Goal: Transaction & Acquisition: Book appointment/travel/reservation

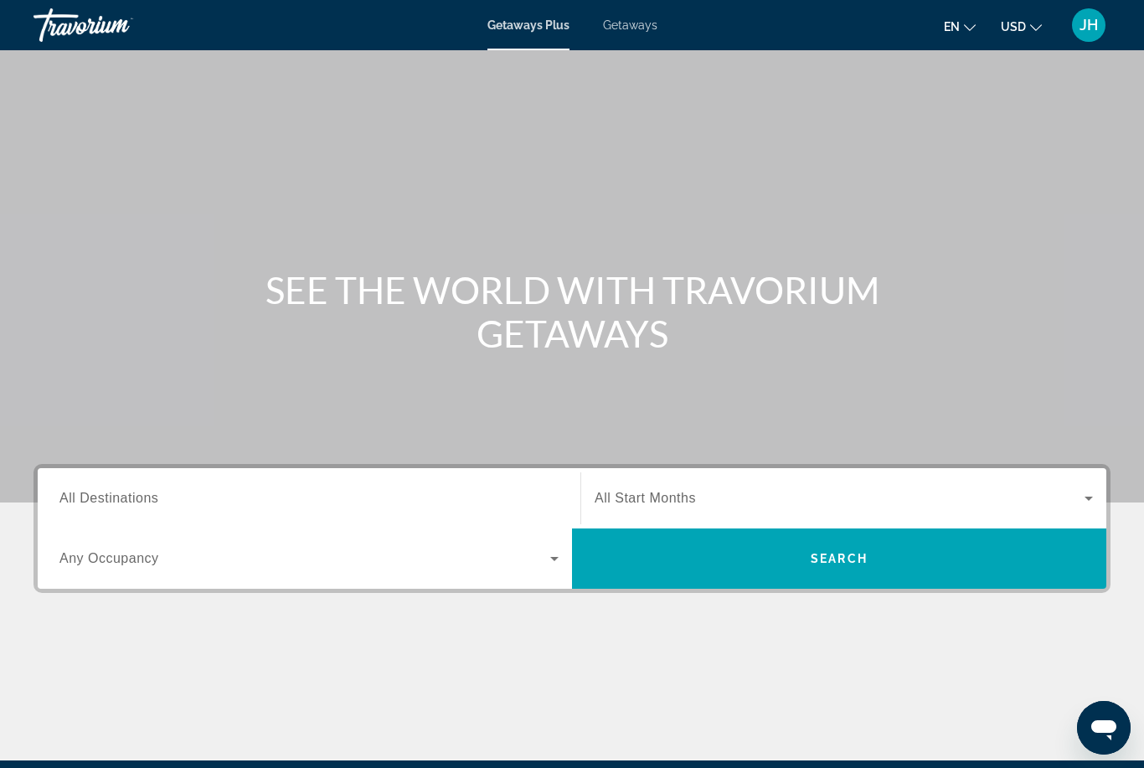
click at [279, 498] on input "Destination All Destinations" at bounding box center [308, 499] width 499 height 20
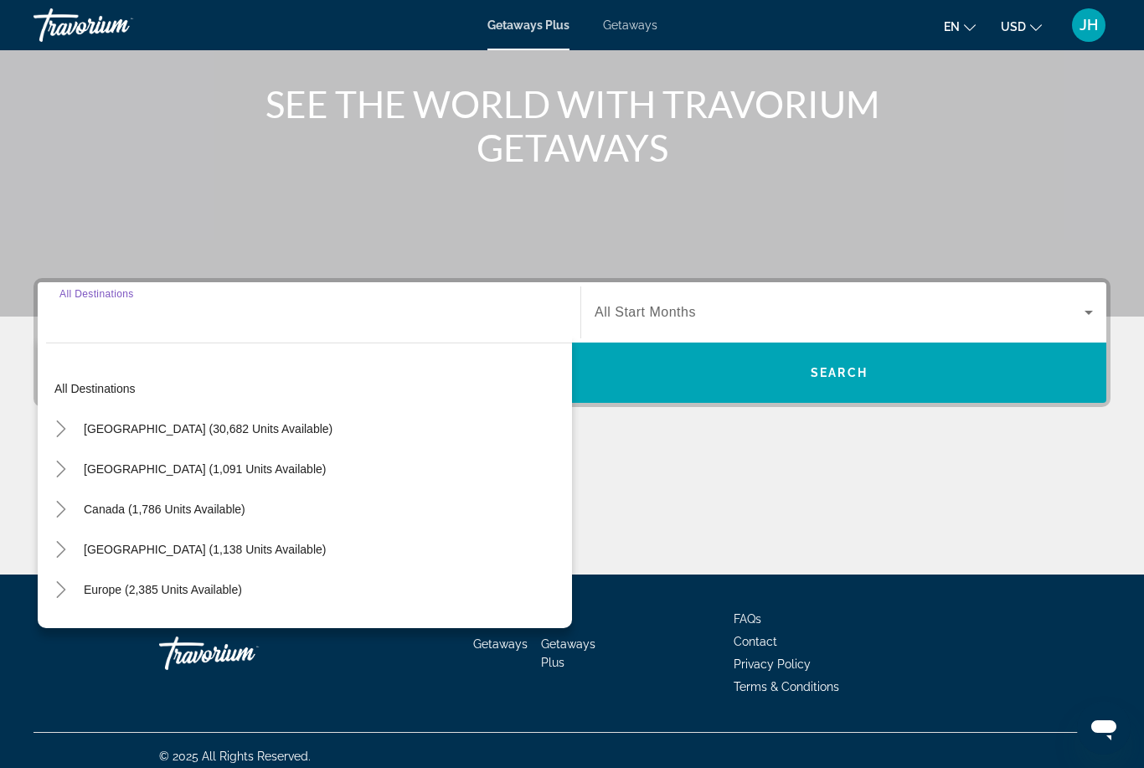
scroll to position [198, 0]
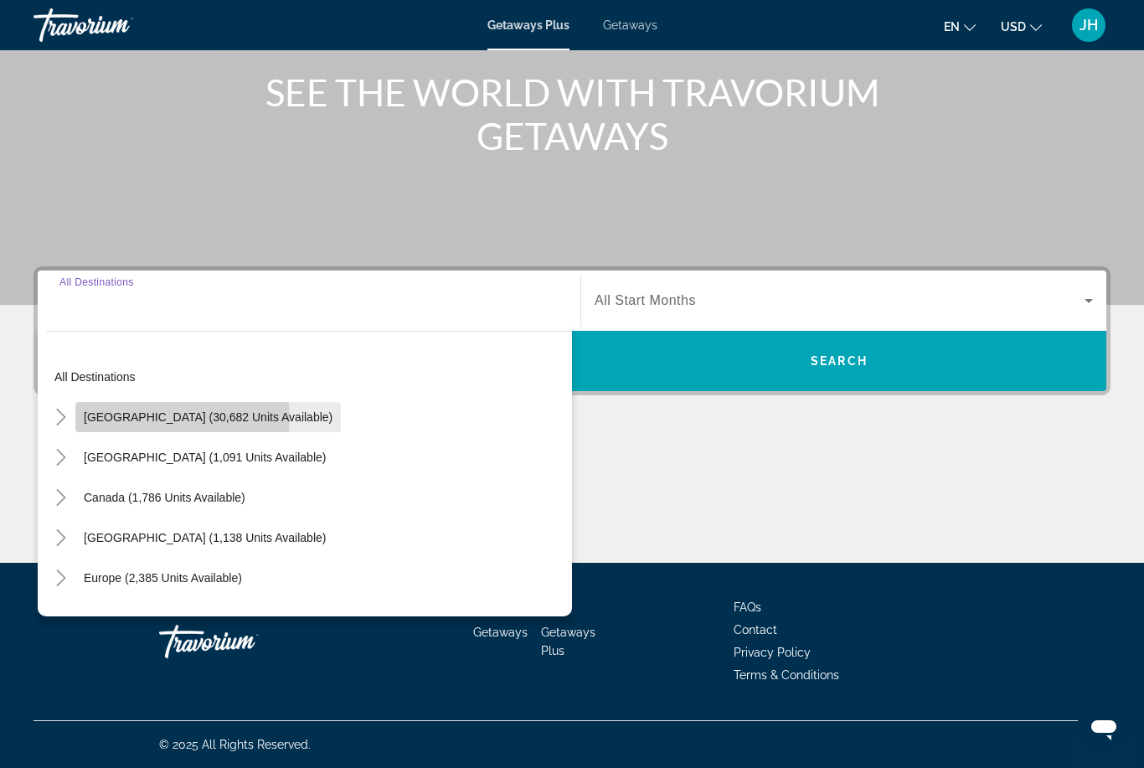
click at [169, 418] on span "[GEOGRAPHIC_DATA] (30,682 units available)" at bounding box center [208, 416] width 249 height 13
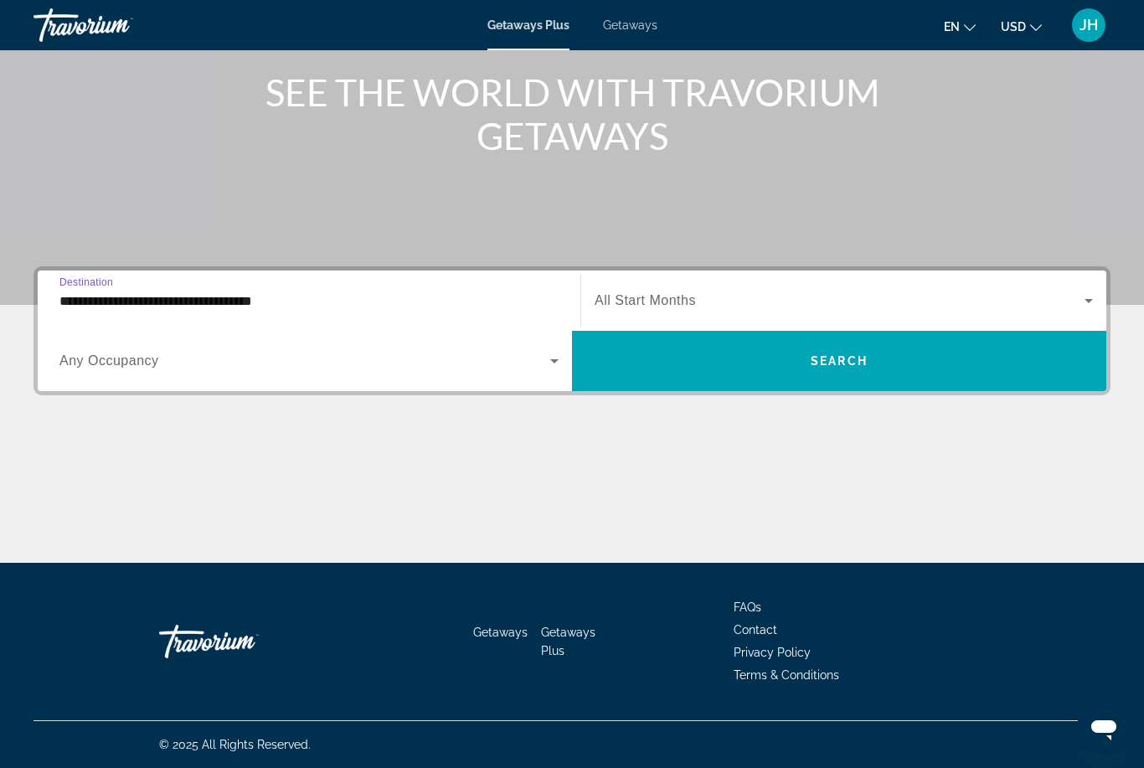
click at [136, 368] on span "Any Occupancy" at bounding box center [109, 361] width 100 height 14
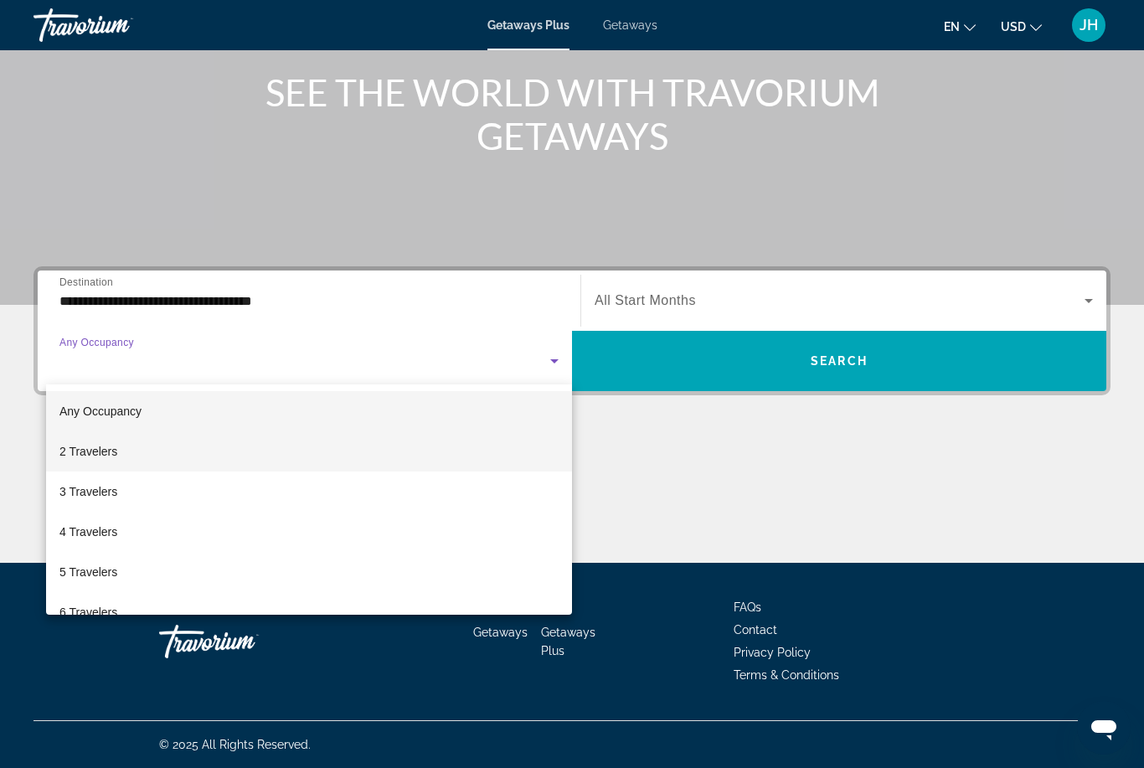
click at [98, 458] on span "2 Travelers" at bounding box center [88, 451] width 58 height 20
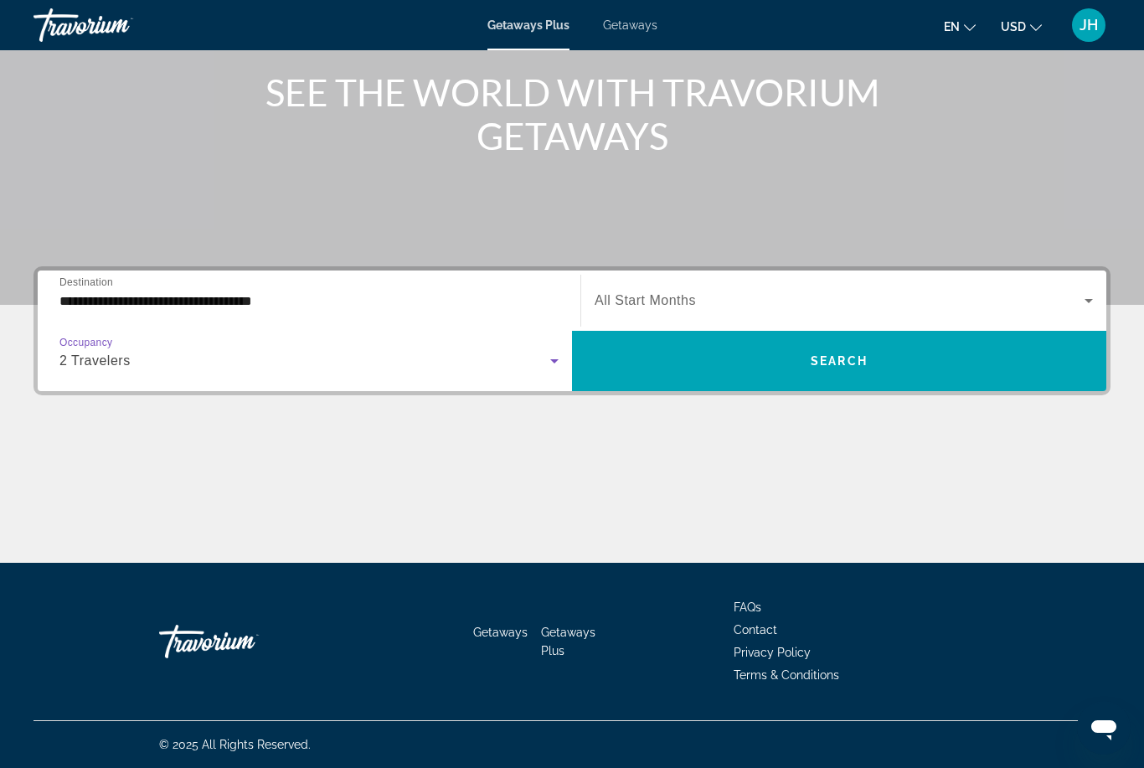
click at [233, 301] on input "**********" at bounding box center [308, 302] width 499 height 20
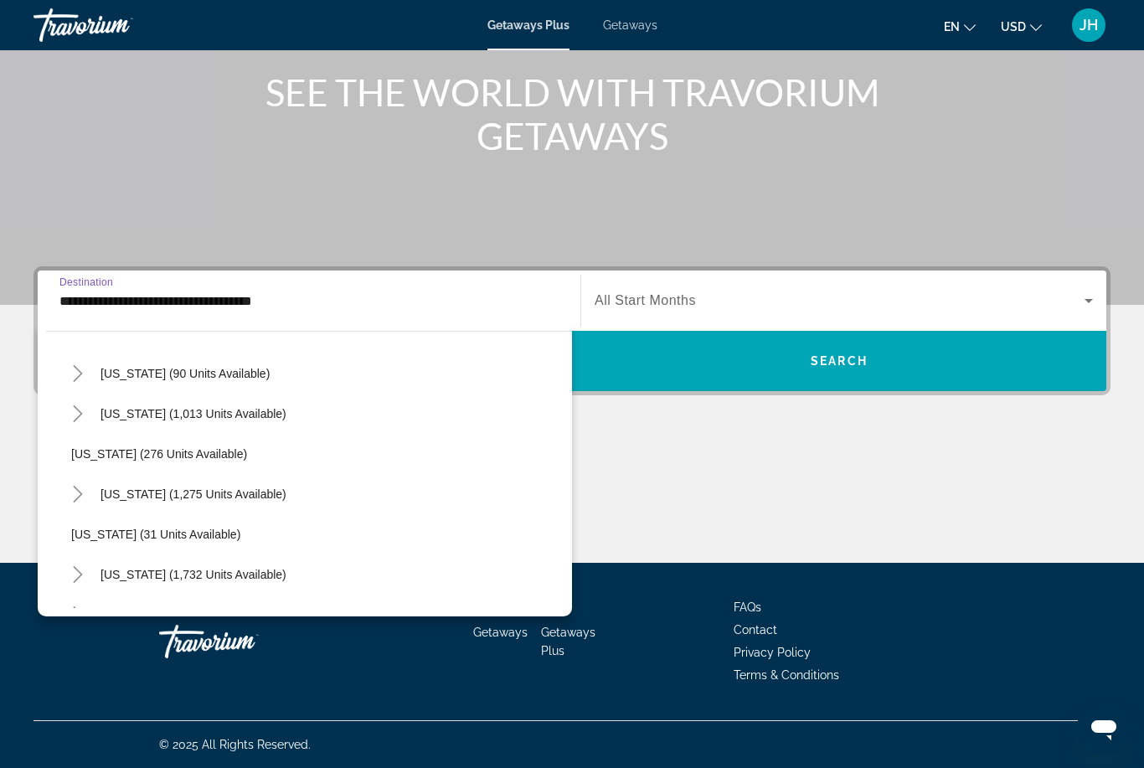
scroll to position [1085, 0]
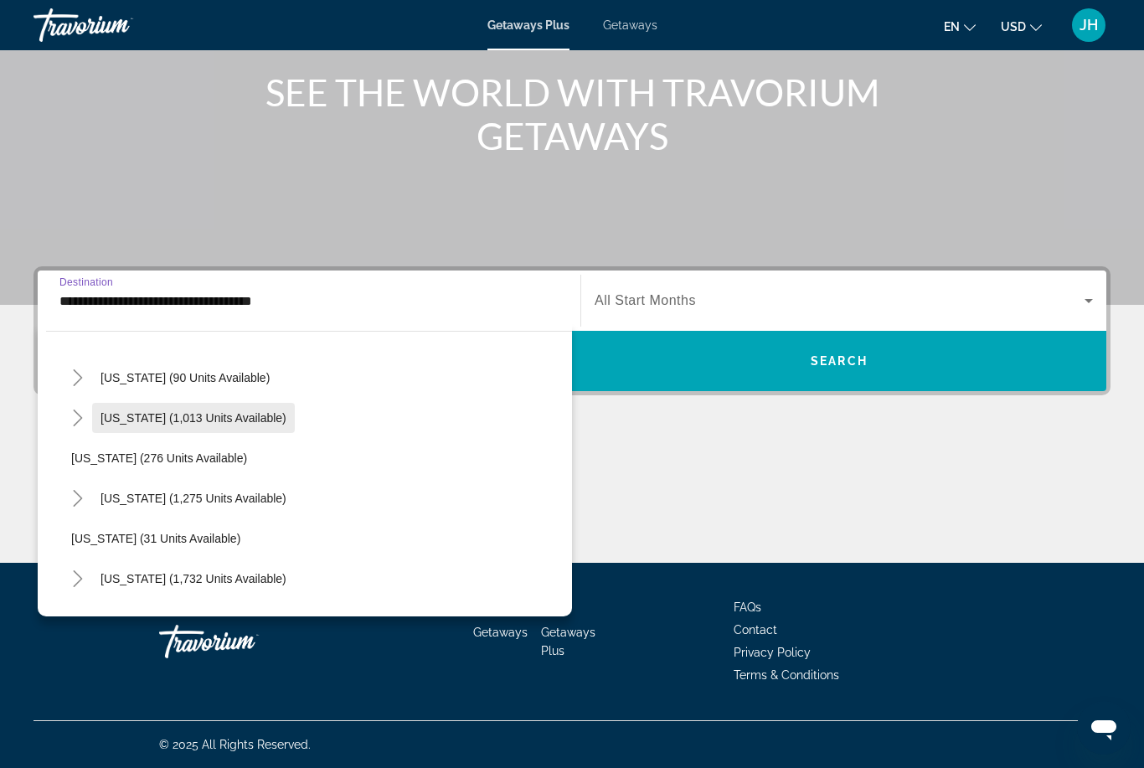
click at [204, 415] on span "[US_STATE] (1,013 units available)" at bounding box center [194, 417] width 186 height 13
type input "**********"
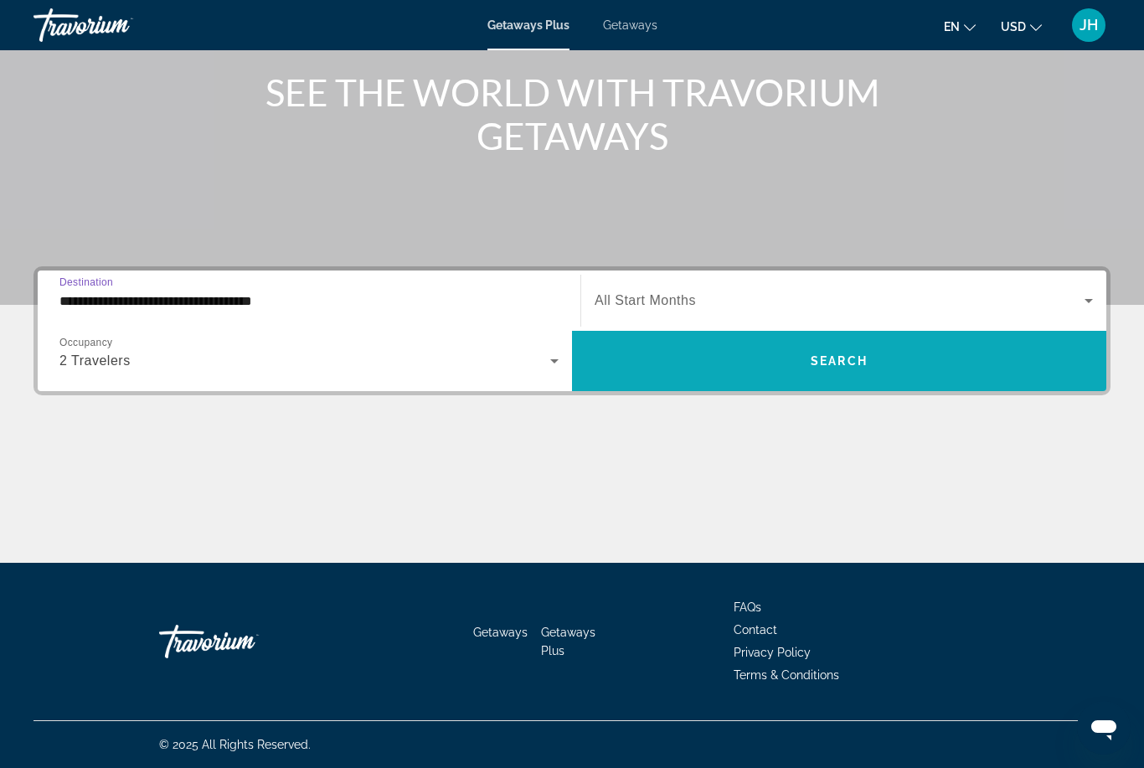
click at [736, 357] on span "Search widget" at bounding box center [839, 361] width 534 height 40
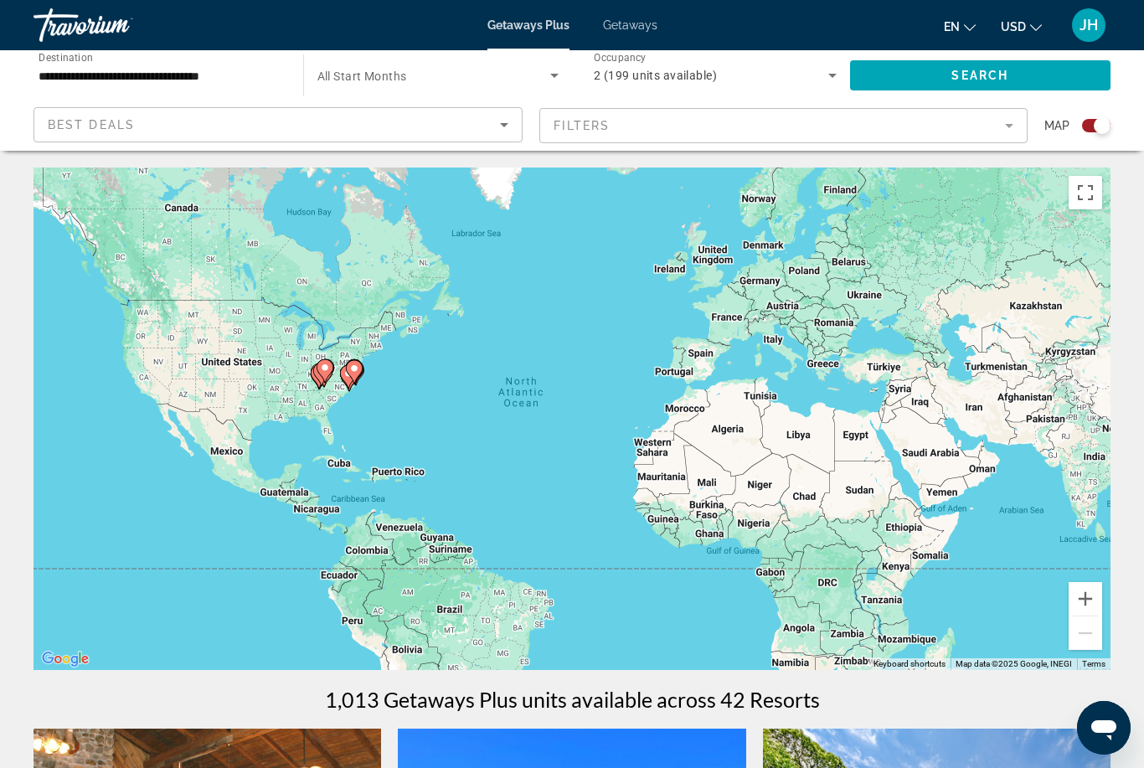
click at [553, 85] on icon "Search widget" at bounding box center [554, 75] width 20 height 20
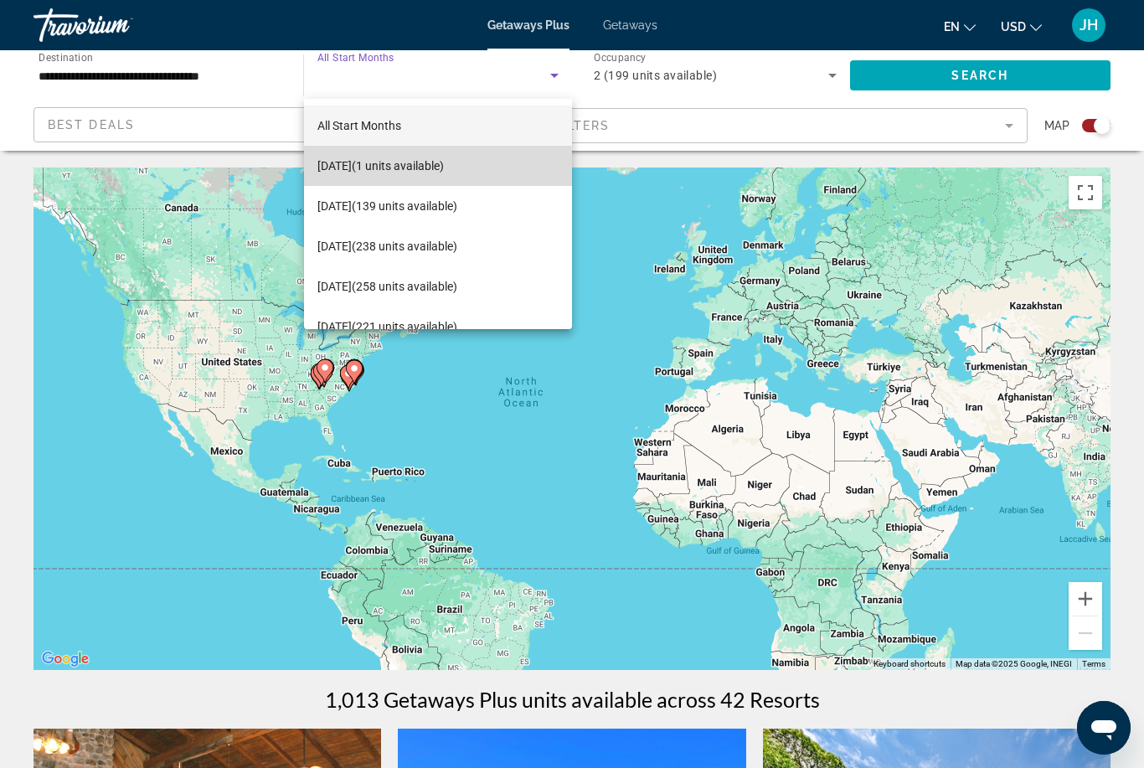
click at [434, 172] on span "[DATE] (1 units available)" at bounding box center [380, 166] width 126 height 20
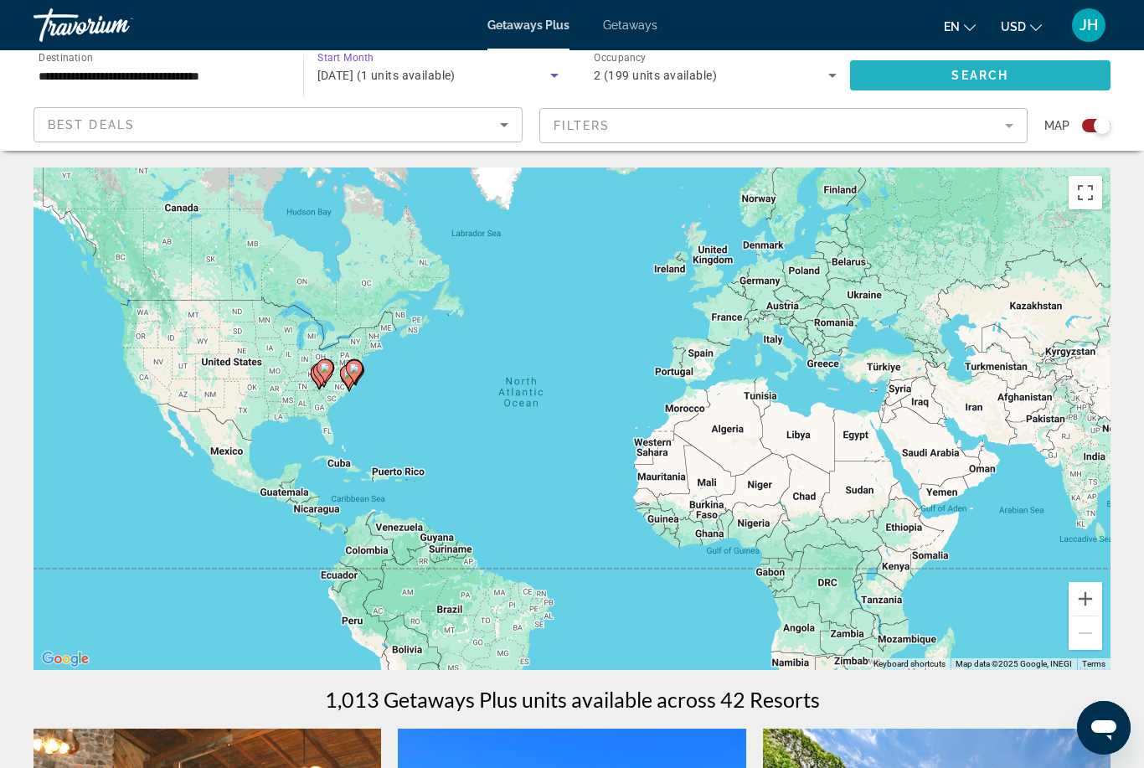
click at [994, 81] on span "Search" at bounding box center [980, 75] width 57 height 13
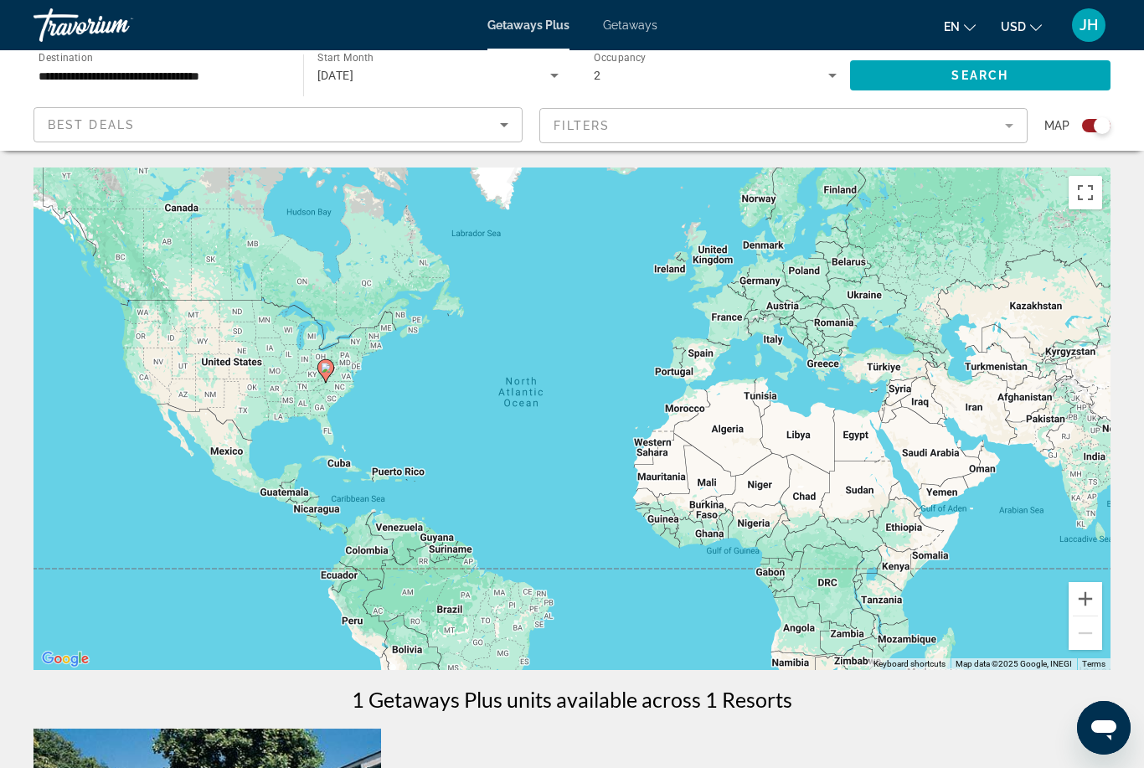
click at [1009, 137] on mat-form-field "Filters" at bounding box center [783, 125] width 489 height 35
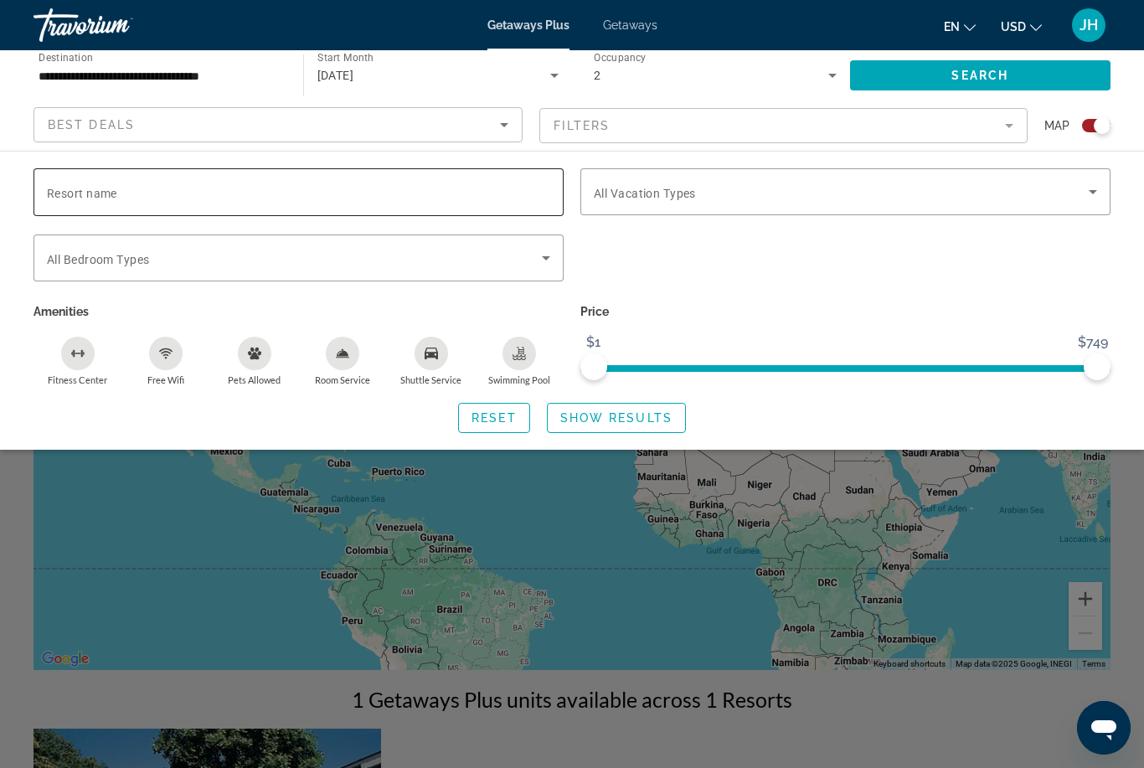
click at [356, 199] on input "Resort name" at bounding box center [298, 193] width 503 height 20
type input "**********"
click at [1002, 121] on mat-form-field "Filters" at bounding box center [783, 125] width 489 height 35
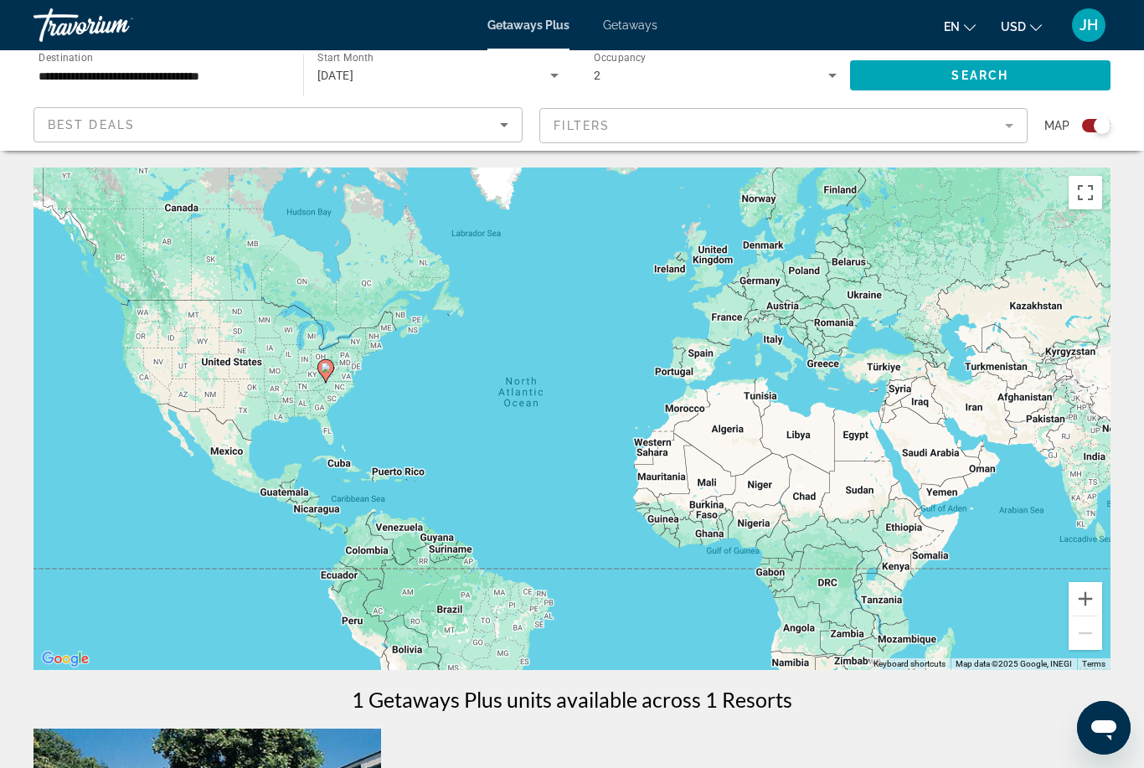
click at [1004, 127] on mat-form-field "Filters" at bounding box center [783, 125] width 489 height 35
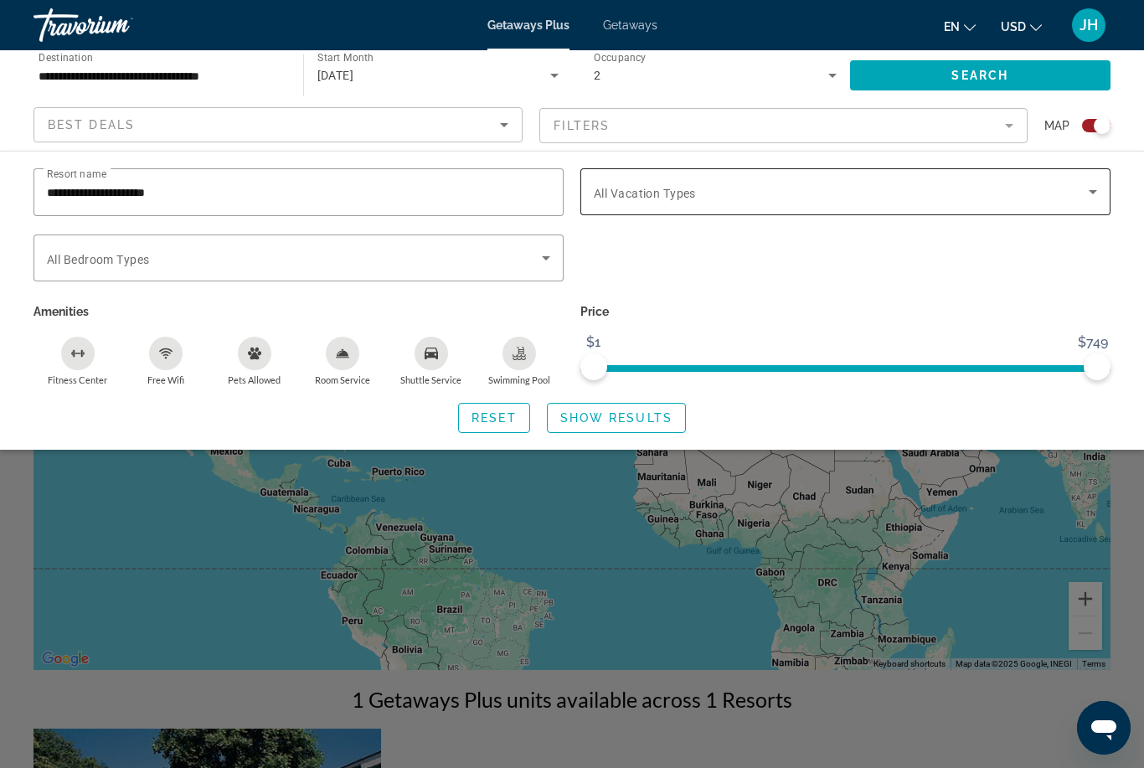
click at [1102, 189] on icon "Search widget" at bounding box center [1093, 192] width 20 height 20
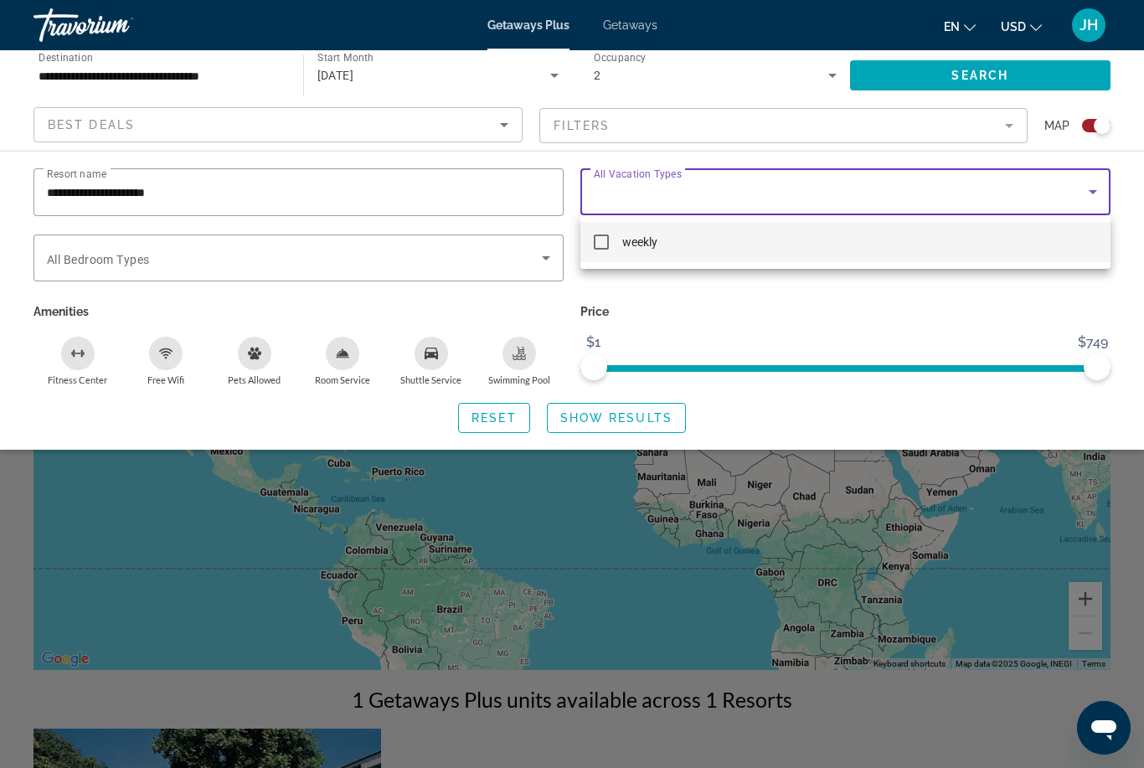
click at [1136, 175] on div at bounding box center [572, 384] width 1144 height 768
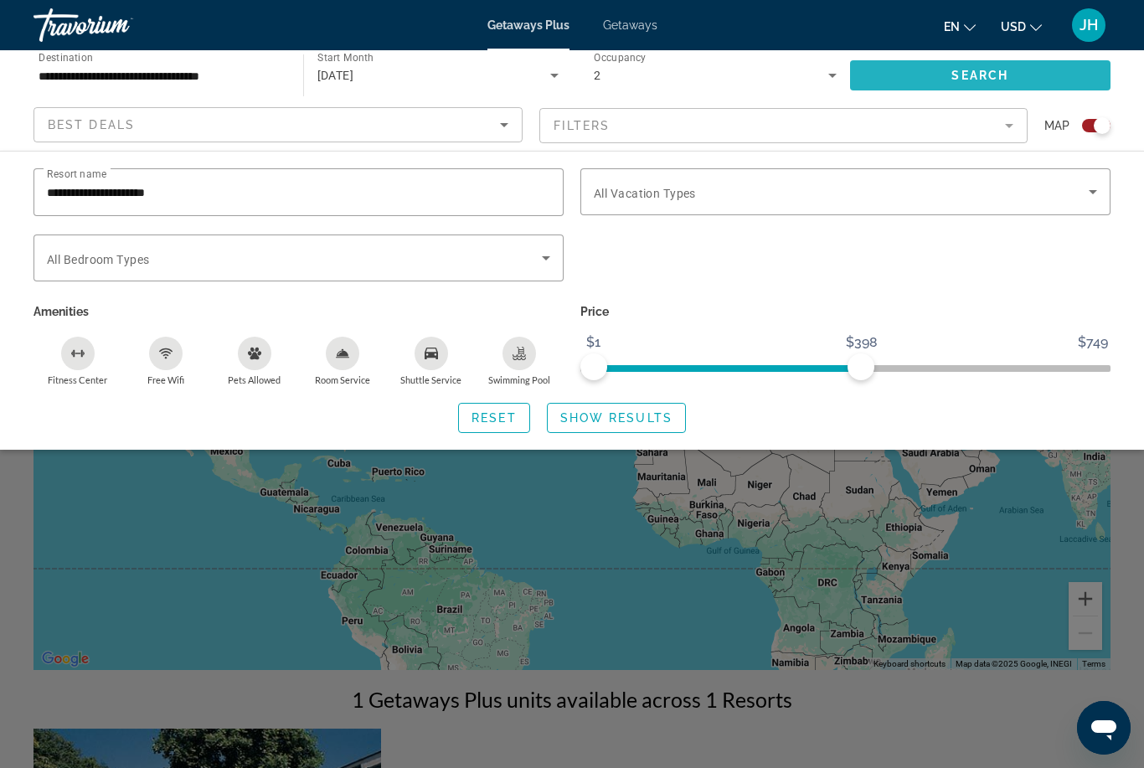
click at [991, 74] on span "Search" at bounding box center [980, 75] width 57 height 13
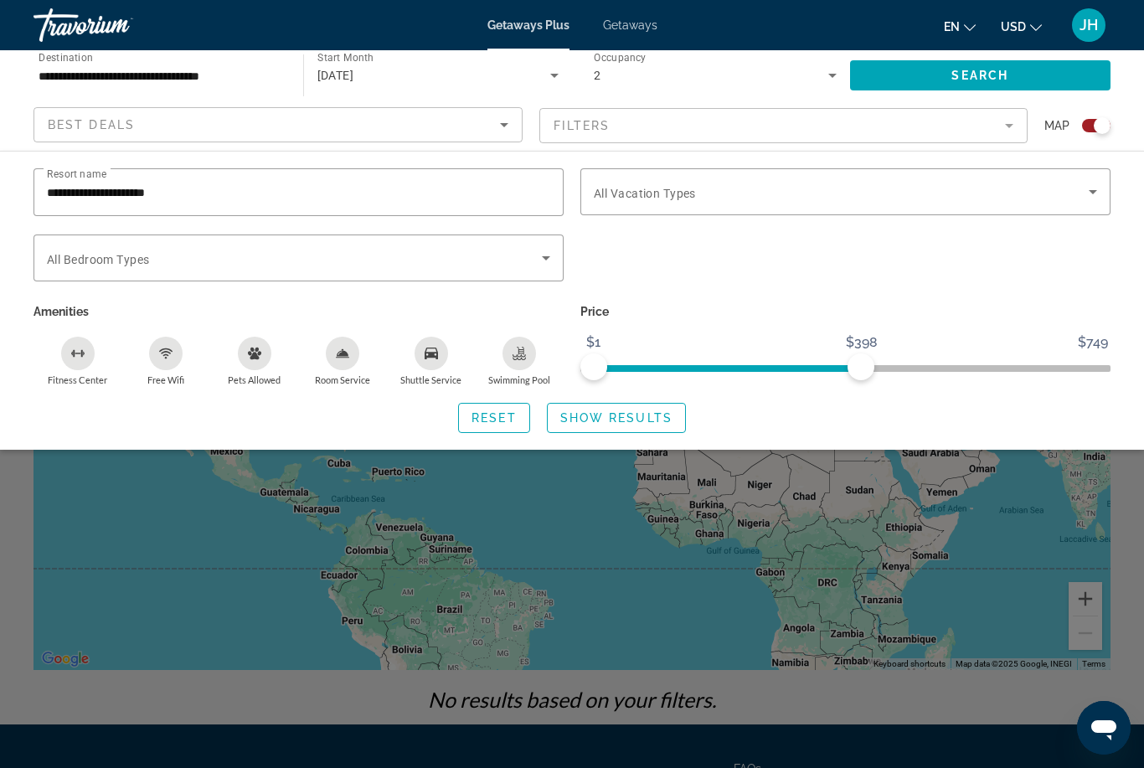
click at [861, 376] on span "ngx-slider" at bounding box center [727, 365] width 267 height 27
click at [1050, 75] on span "Search widget" at bounding box center [980, 75] width 261 height 40
click at [652, 411] on span "Show Results" at bounding box center [616, 417] width 112 height 13
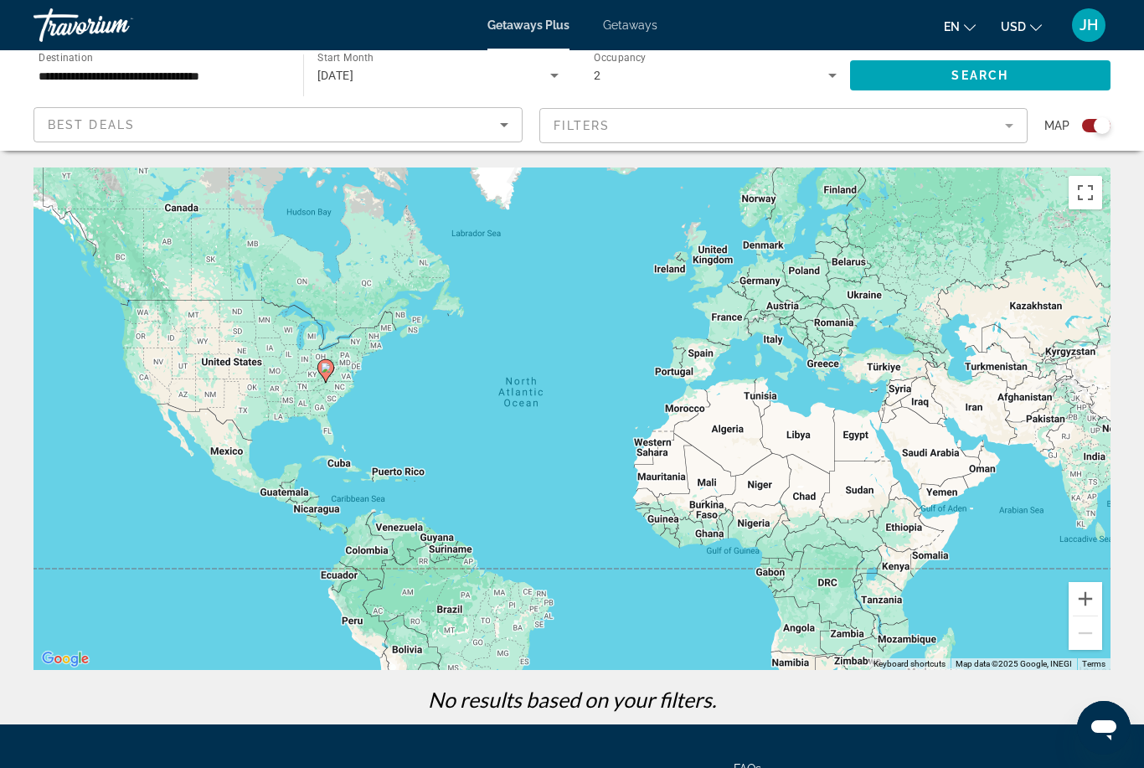
click at [637, 31] on span "Getaways" at bounding box center [630, 24] width 54 height 13
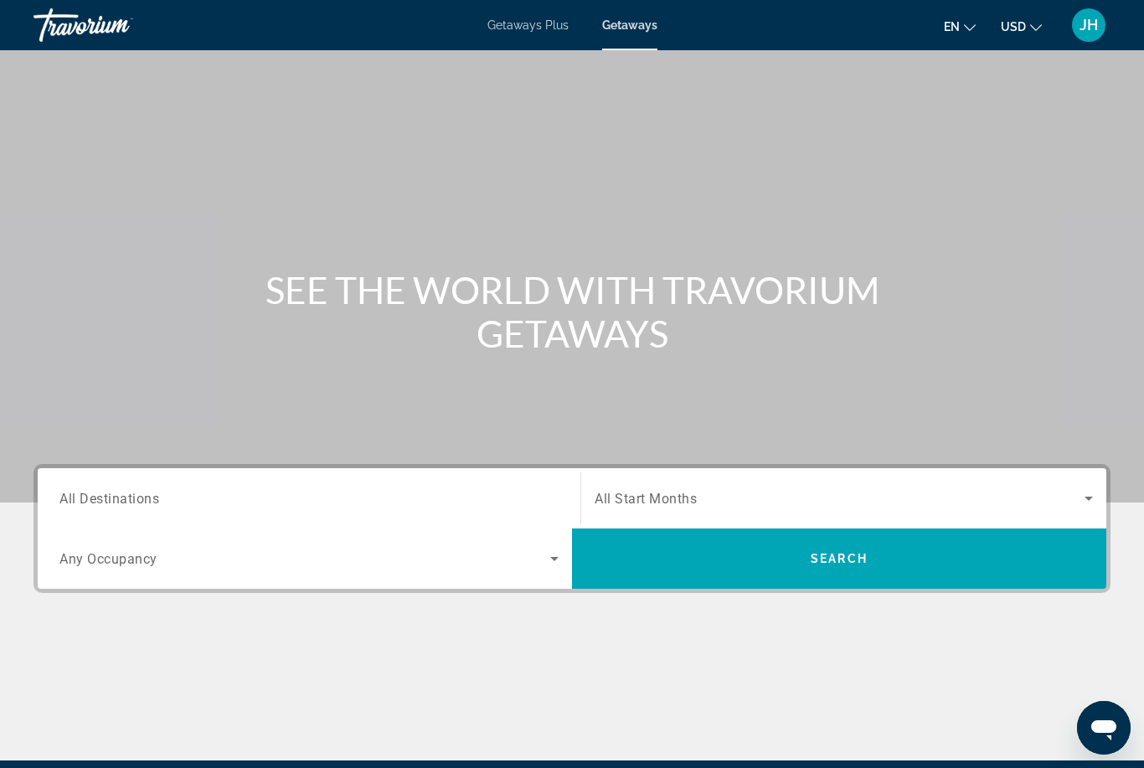
click at [478, 493] on input "Destination All Destinations" at bounding box center [308, 499] width 499 height 20
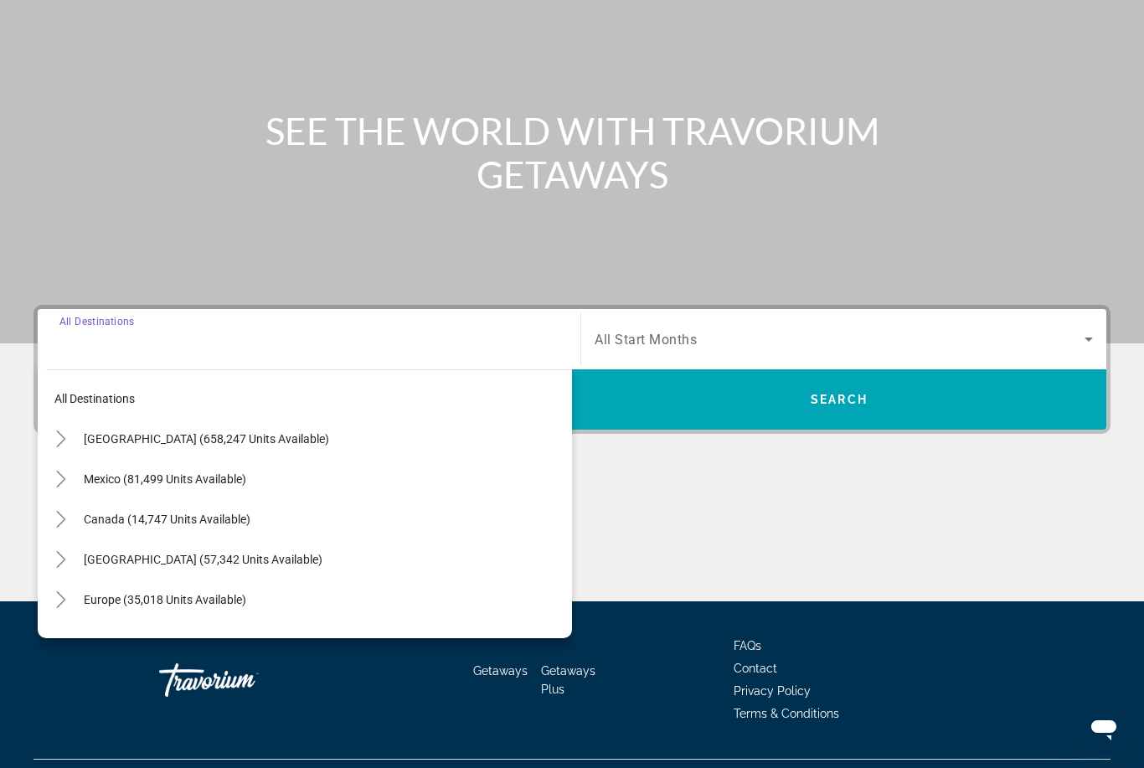
scroll to position [198, 0]
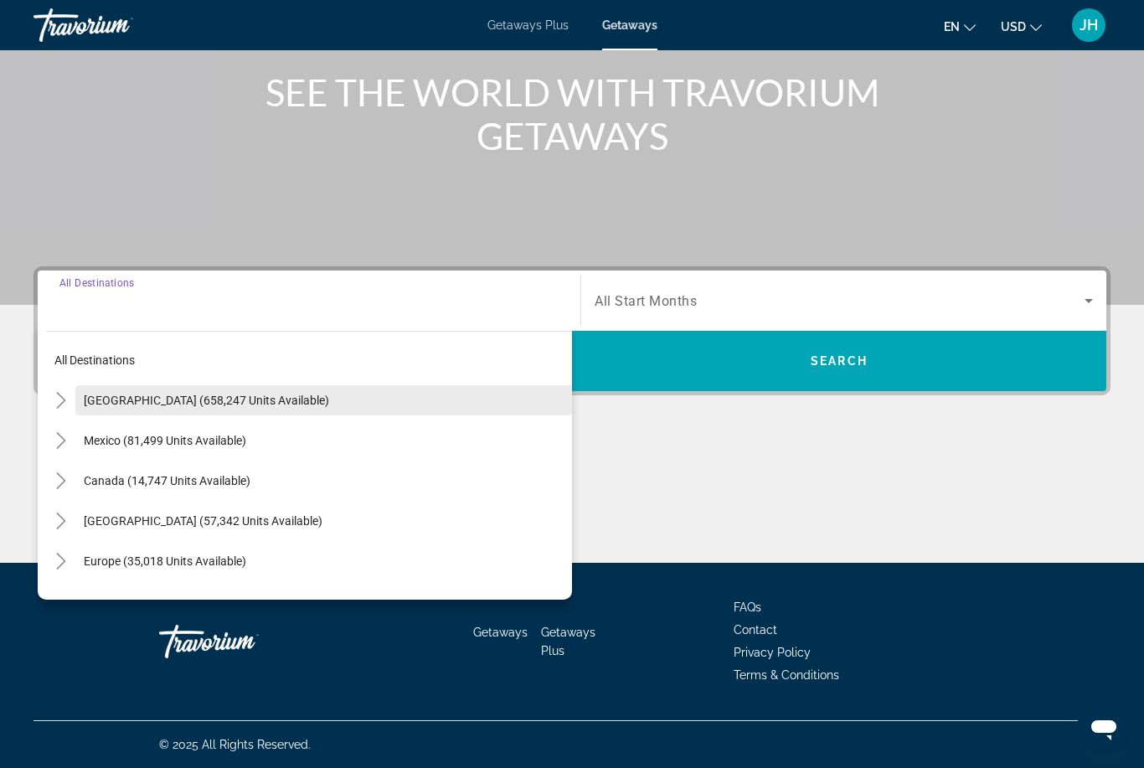
click at [124, 399] on span "[GEOGRAPHIC_DATA] (658,247 units available)" at bounding box center [206, 400] width 245 height 13
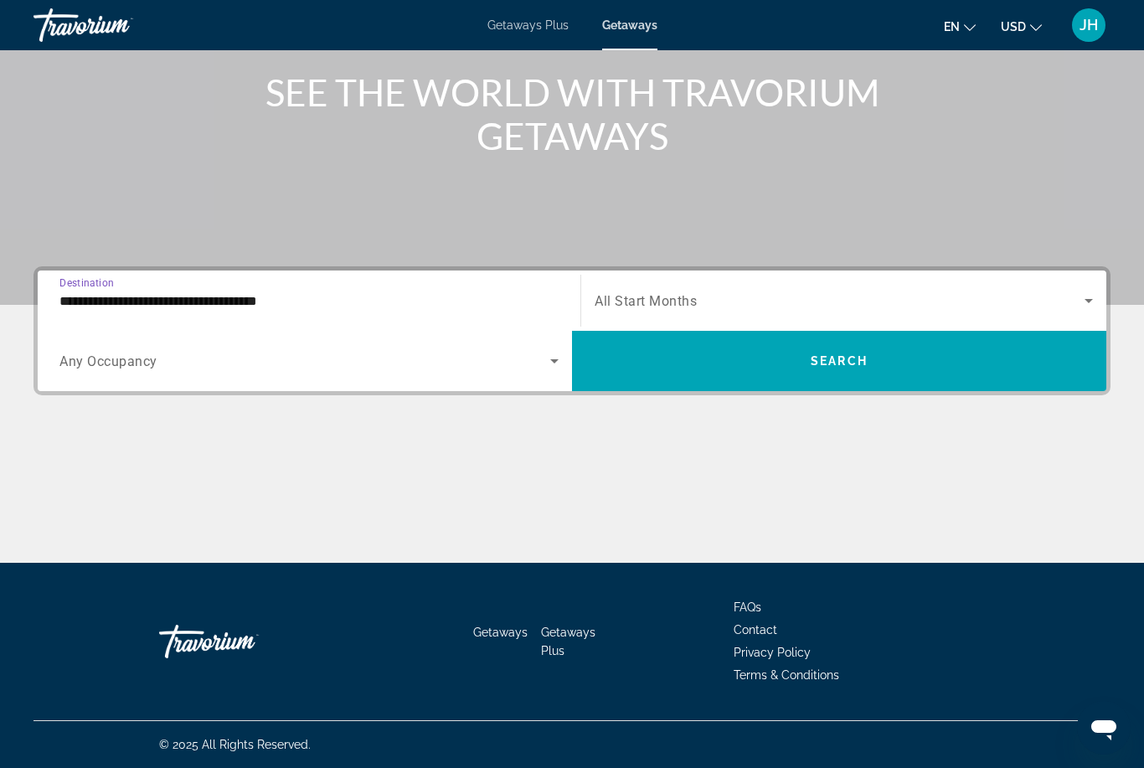
click at [334, 292] on input "**********" at bounding box center [308, 302] width 499 height 20
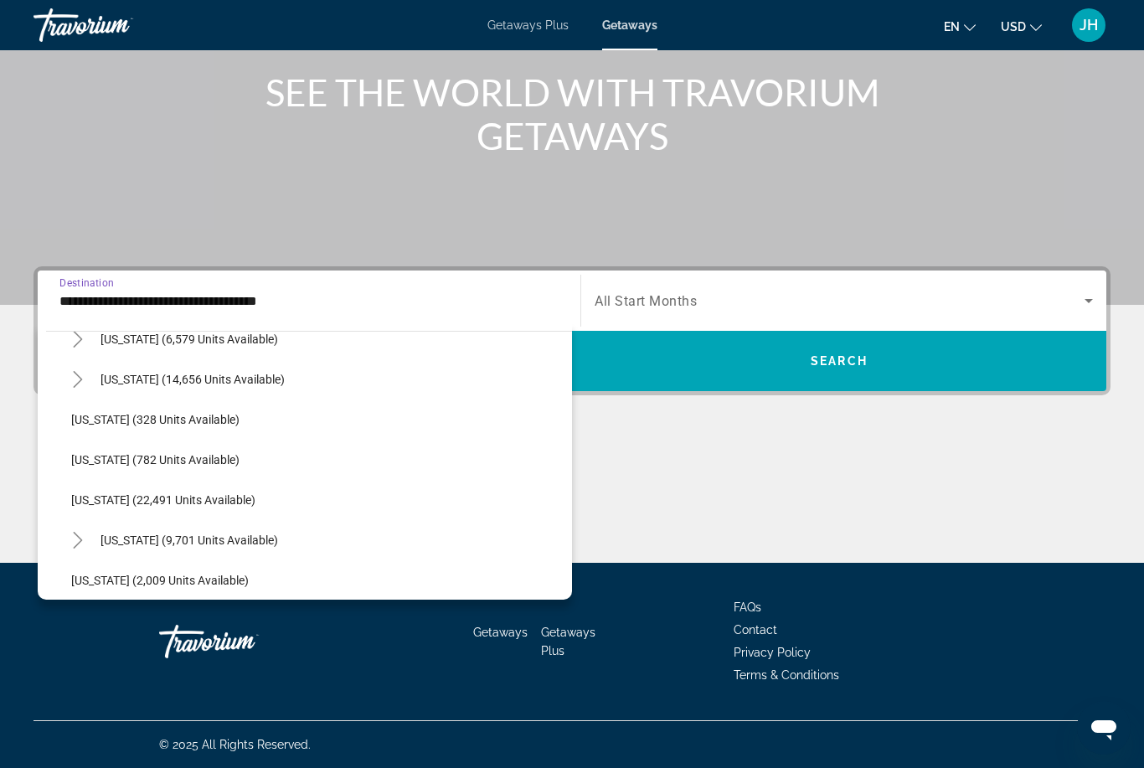
scroll to position [1233, 0]
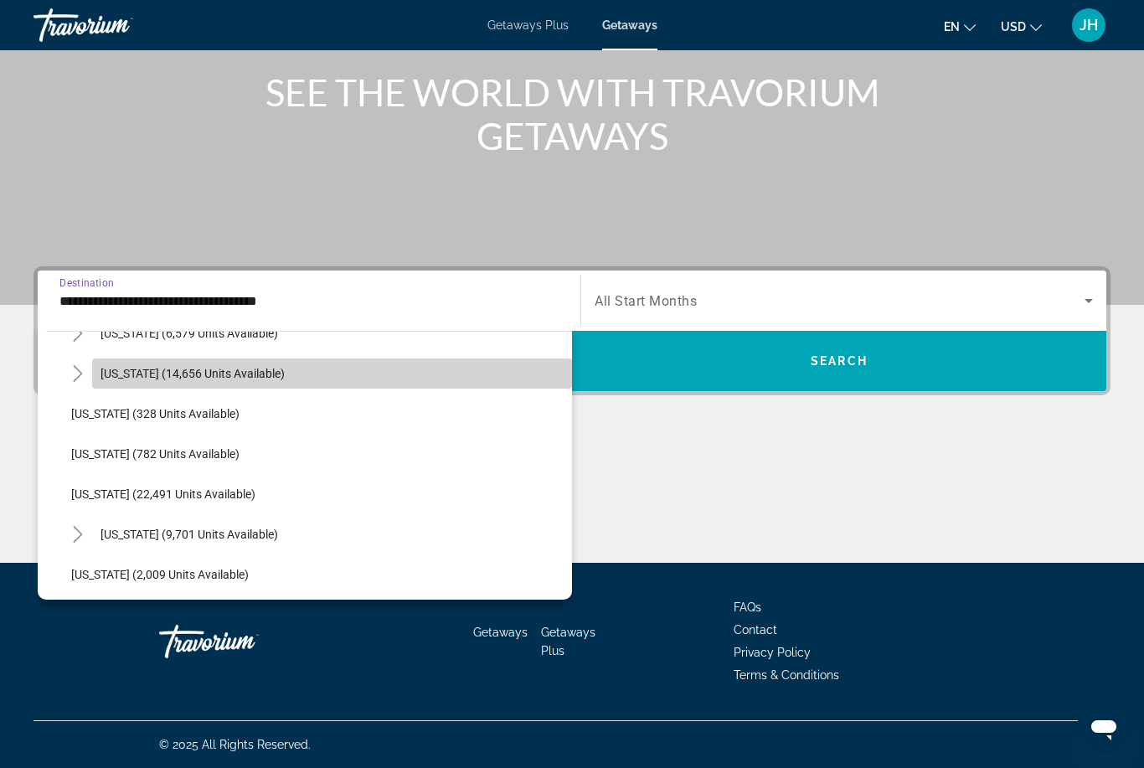
click at [97, 366] on span "Search widget" at bounding box center [332, 374] width 480 height 40
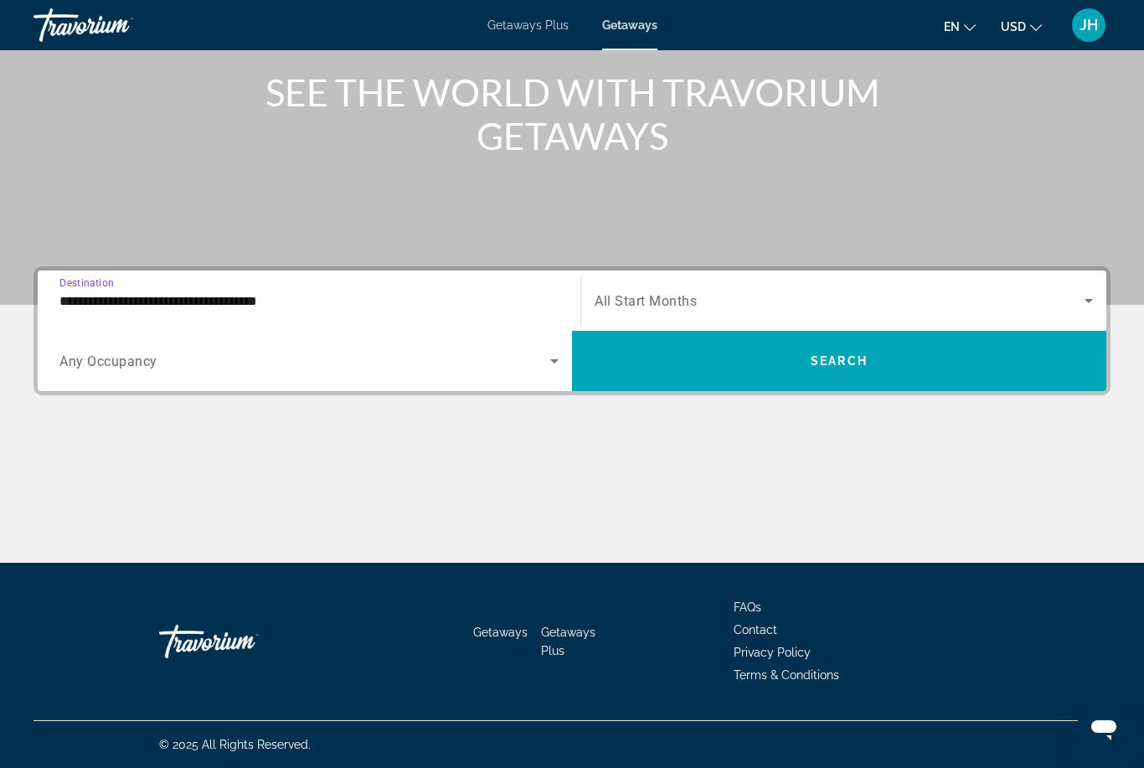
click at [147, 292] on input "**********" at bounding box center [308, 302] width 499 height 20
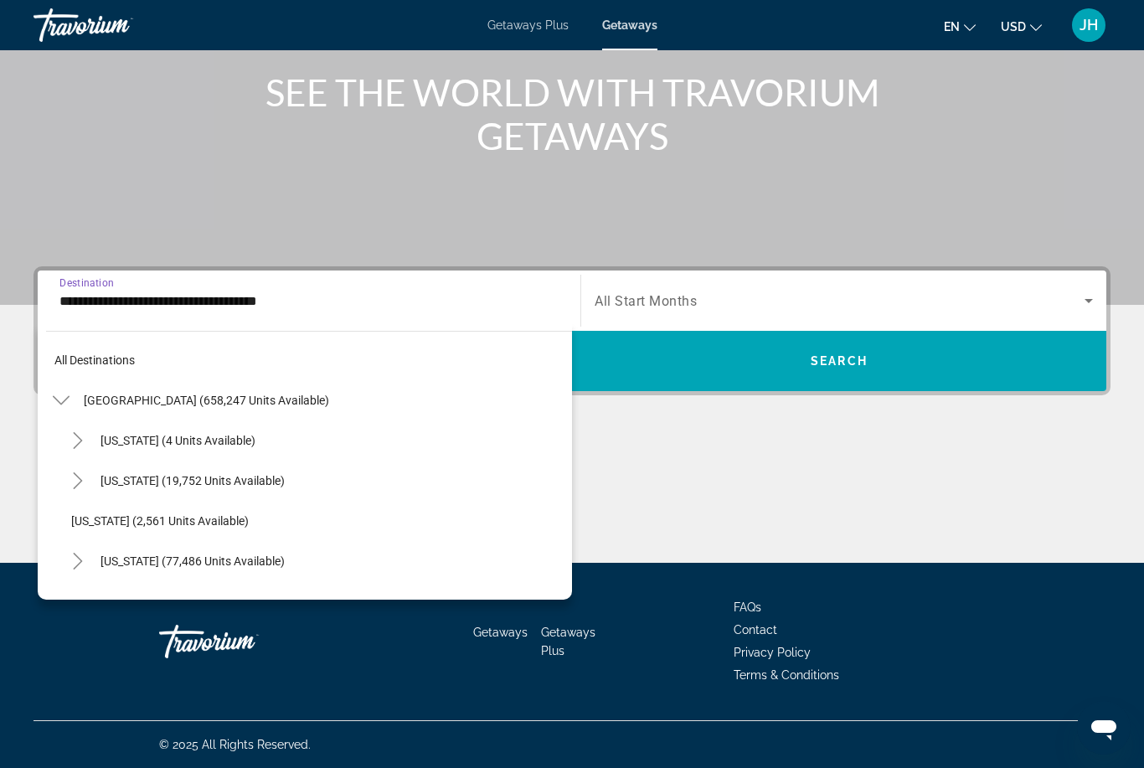
scroll to position [1145, 0]
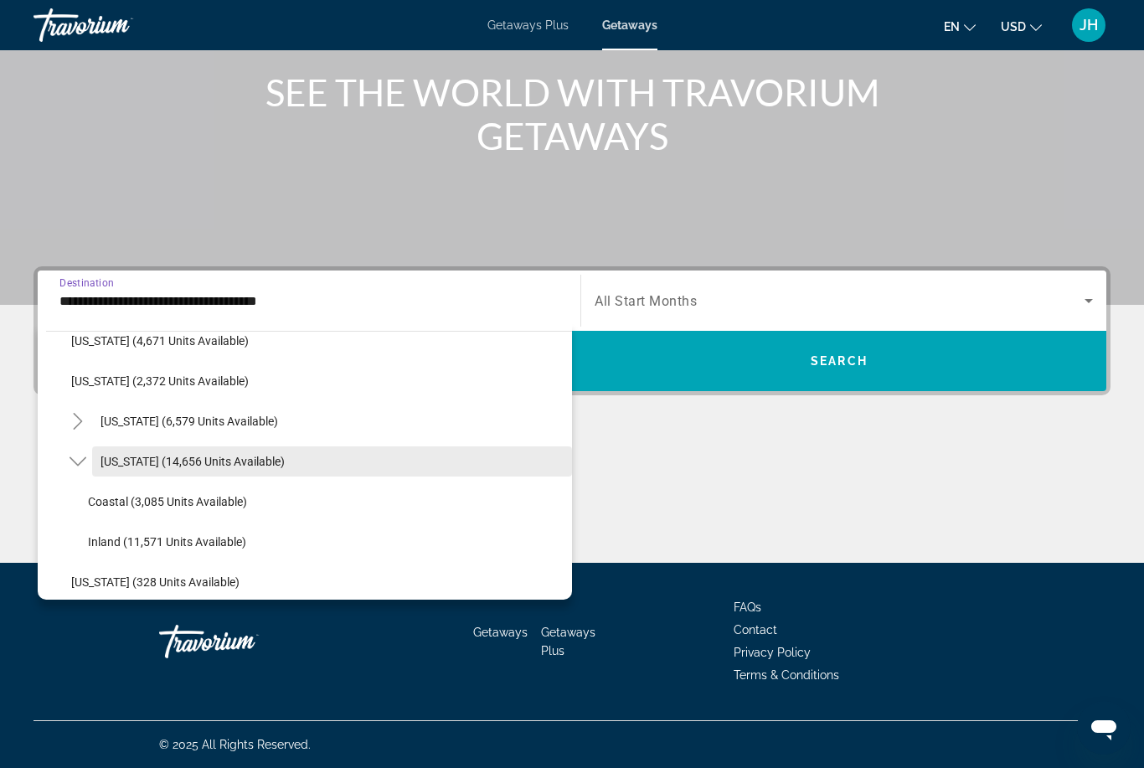
click at [283, 450] on span "Search widget" at bounding box center [332, 461] width 480 height 40
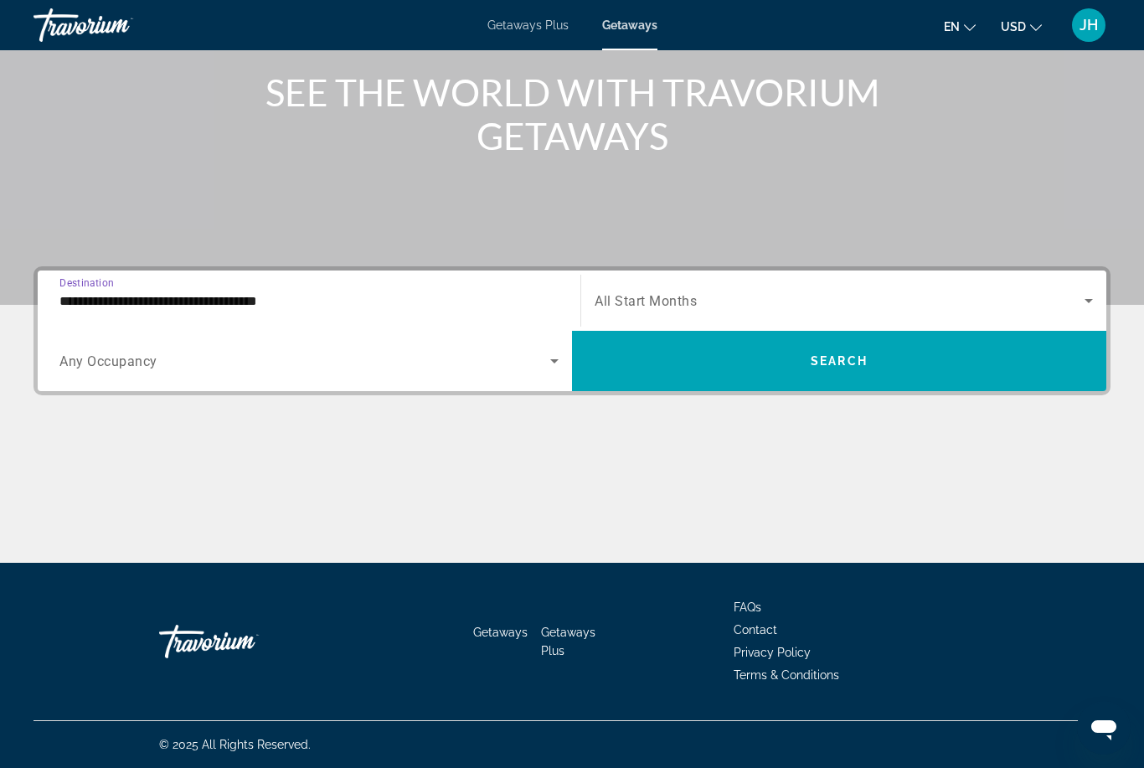
click at [224, 297] on input "**********" at bounding box center [308, 302] width 499 height 20
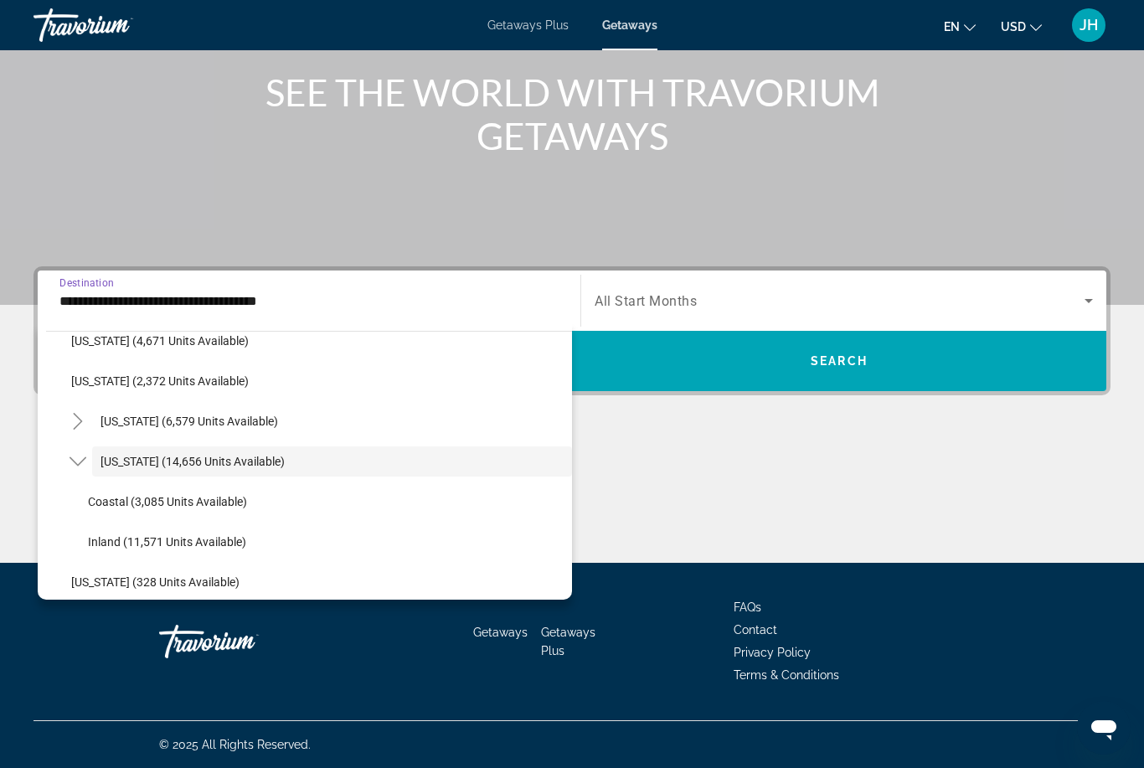
click at [461, 260] on div "Main content" at bounding box center [572, 53] width 1144 height 503
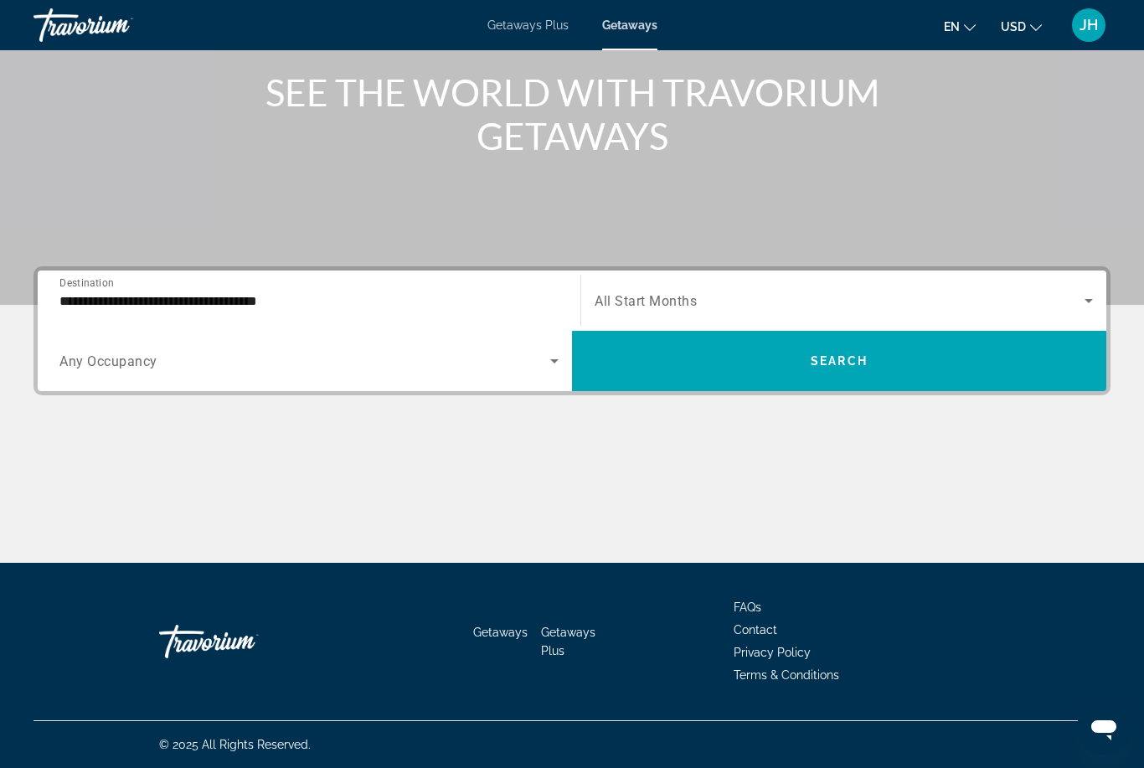
click at [206, 302] on input "**********" at bounding box center [308, 302] width 499 height 20
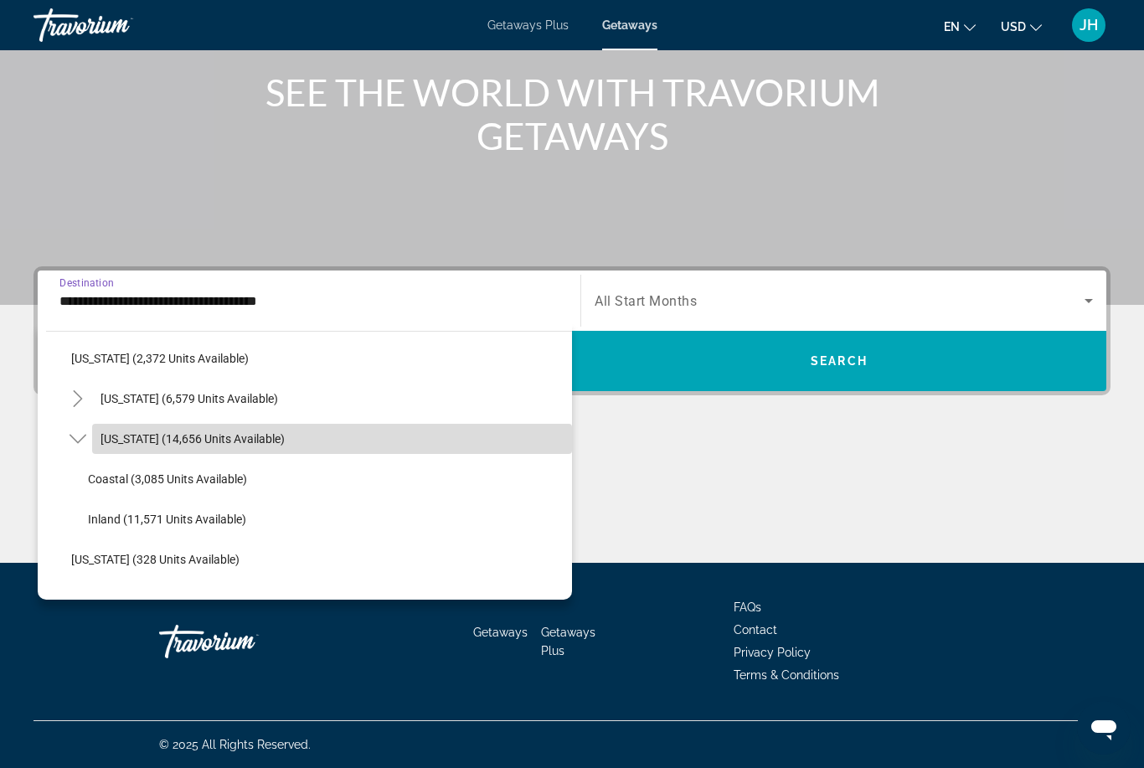
scroll to position [1167, 0]
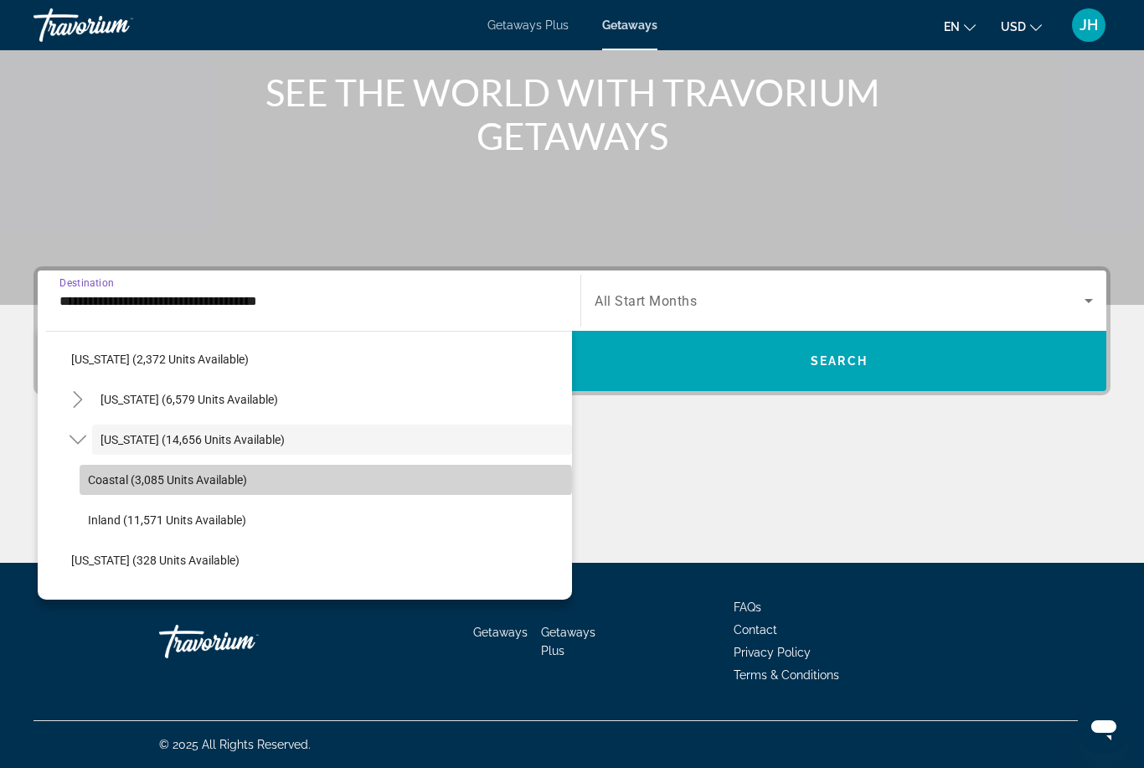
click at [193, 479] on span "Coastal (3,085 units available)" at bounding box center [167, 479] width 159 height 13
type input "**********"
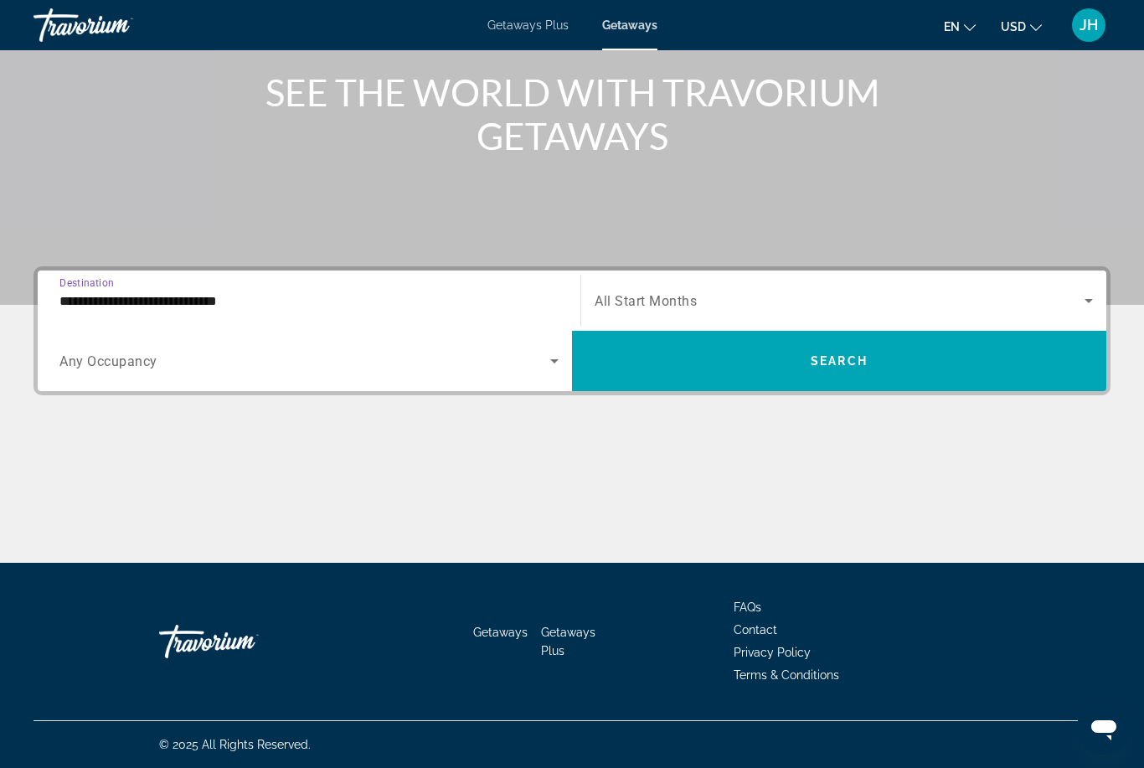
click at [725, 300] on span "Search widget" at bounding box center [840, 301] width 490 height 20
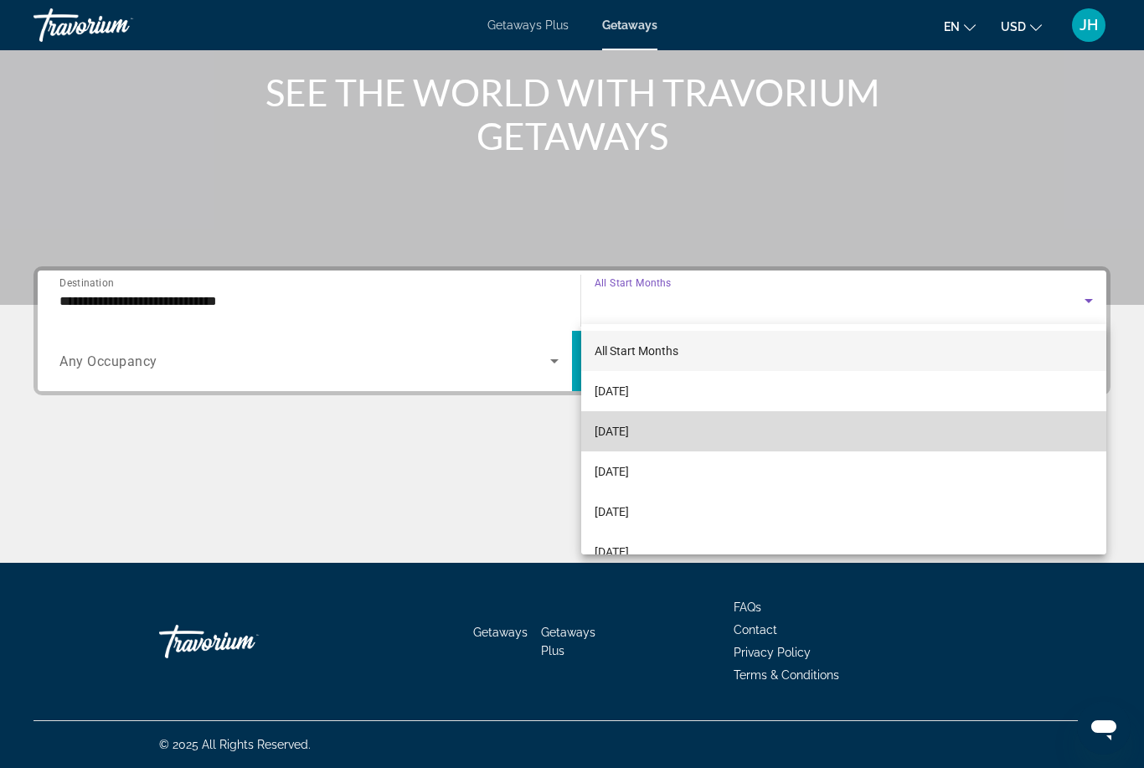
click at [629, 441] on span "[DATE]" at bounding box center [612, 431] width 34 height 20
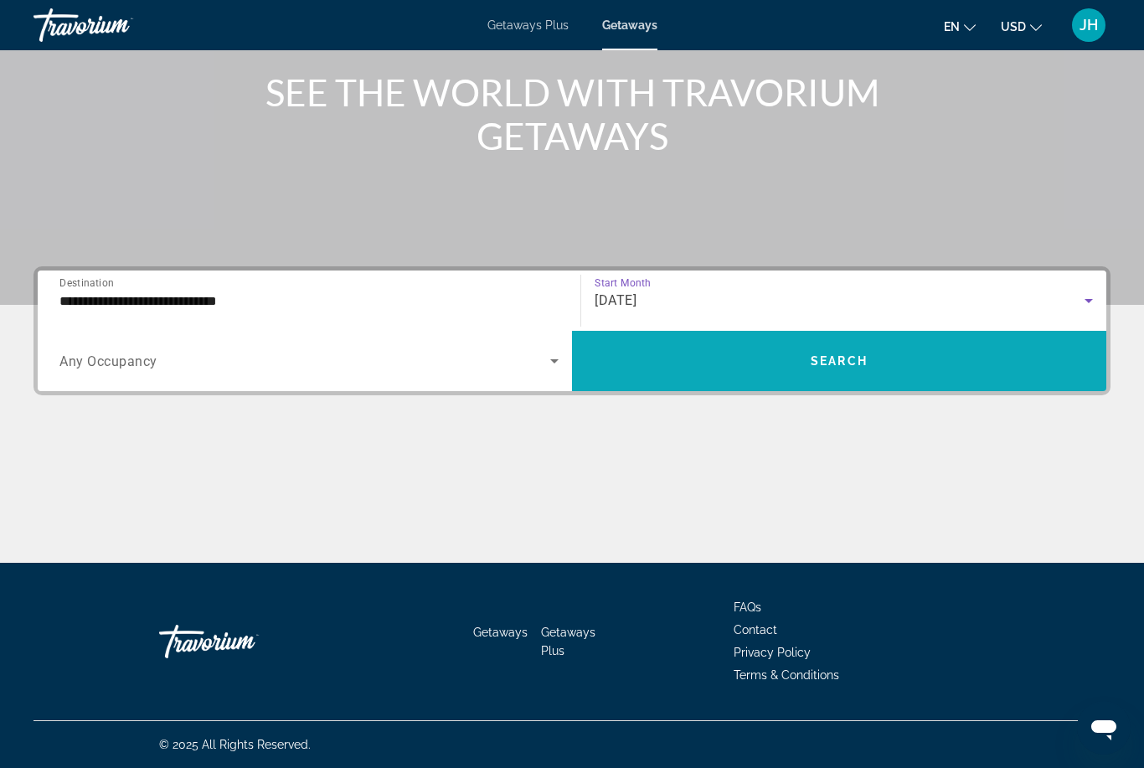
click at [813, 364] on span "Search" at bounding box center [839, 360] width 57 height 13
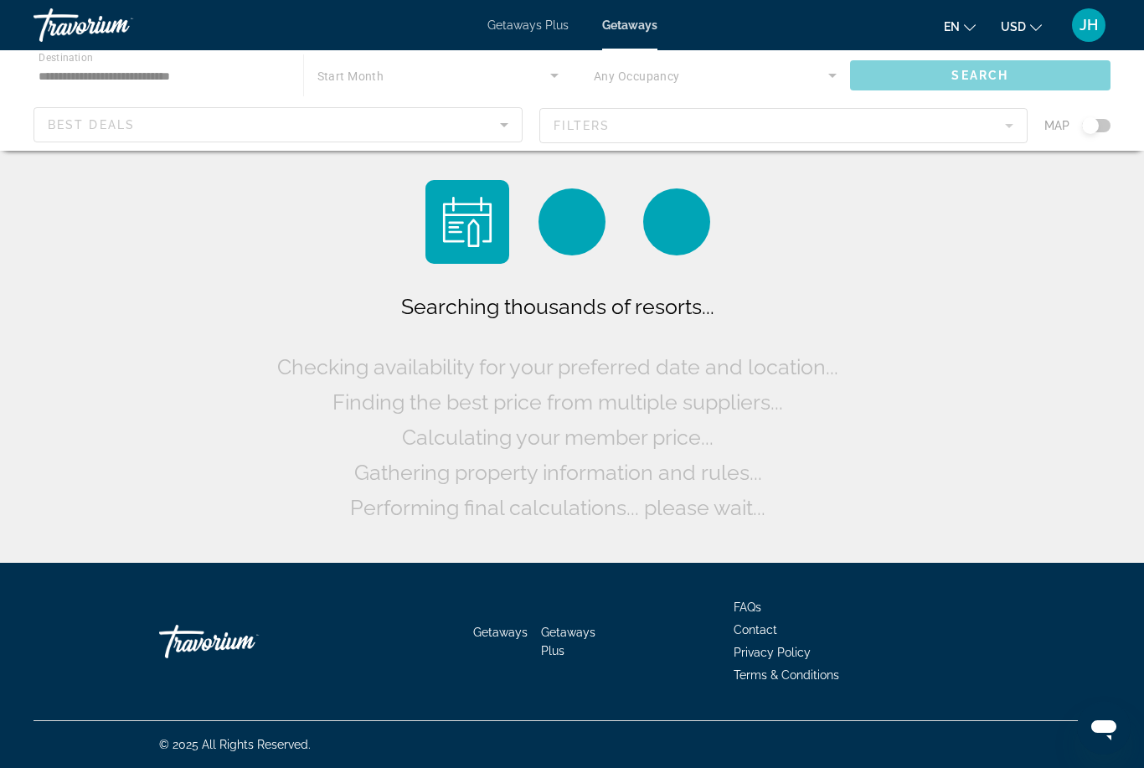
scroll to position [54, 0]
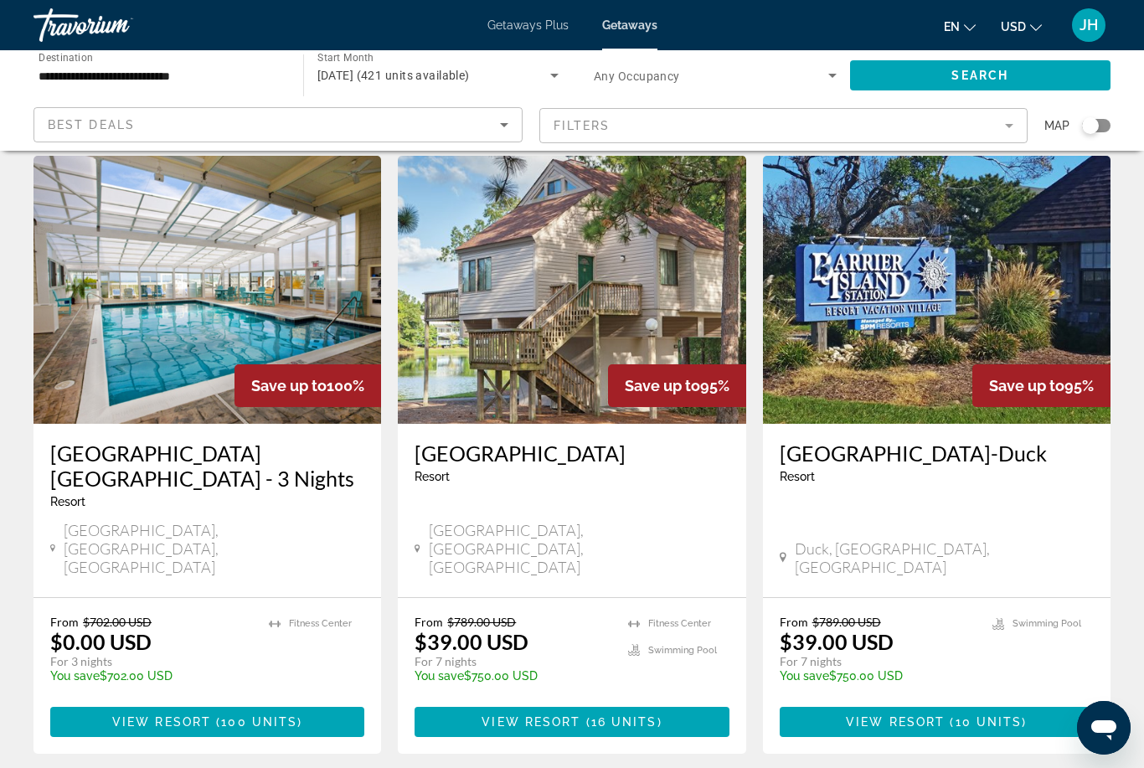
click at [1019, 125] on mat-form-field "Filters" at bounding box center [783, 125] width 489 height 35
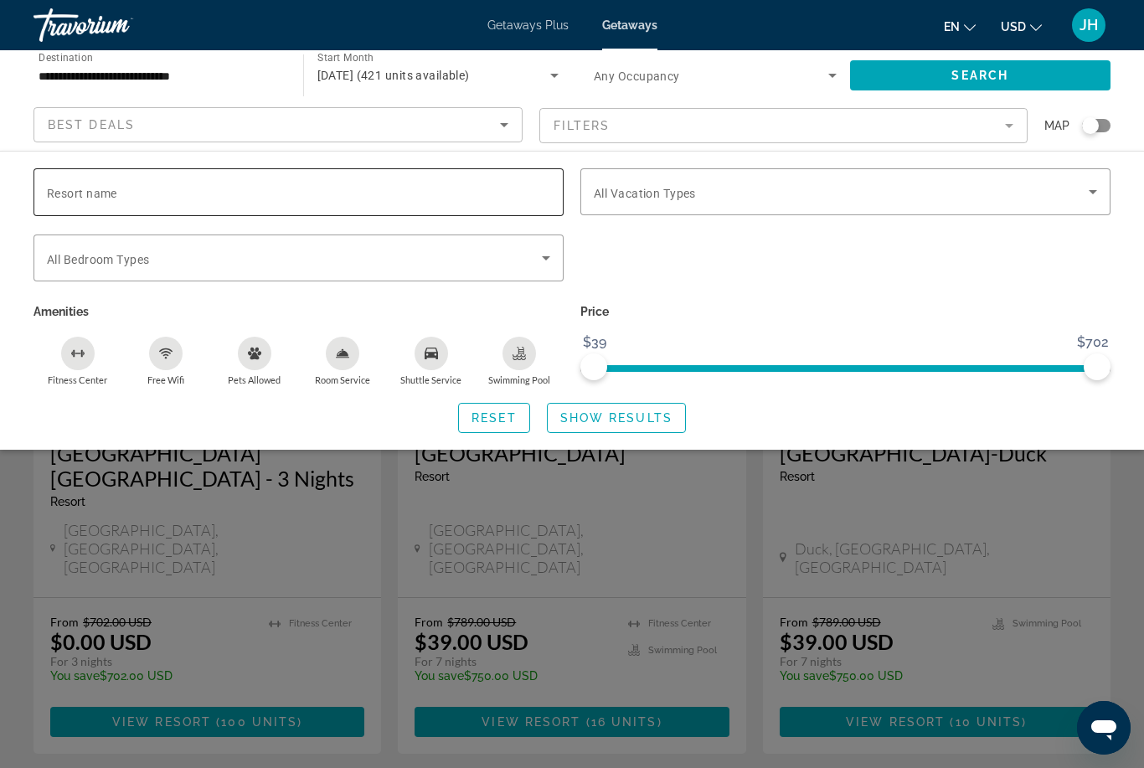
click at [359, 199] on input "Resort name" at bounding box center [298, 193] width 503 height 20
type input "**********"
click at [974, 69] on span "Search" at bounding box center [980, 75] width 57 height 13
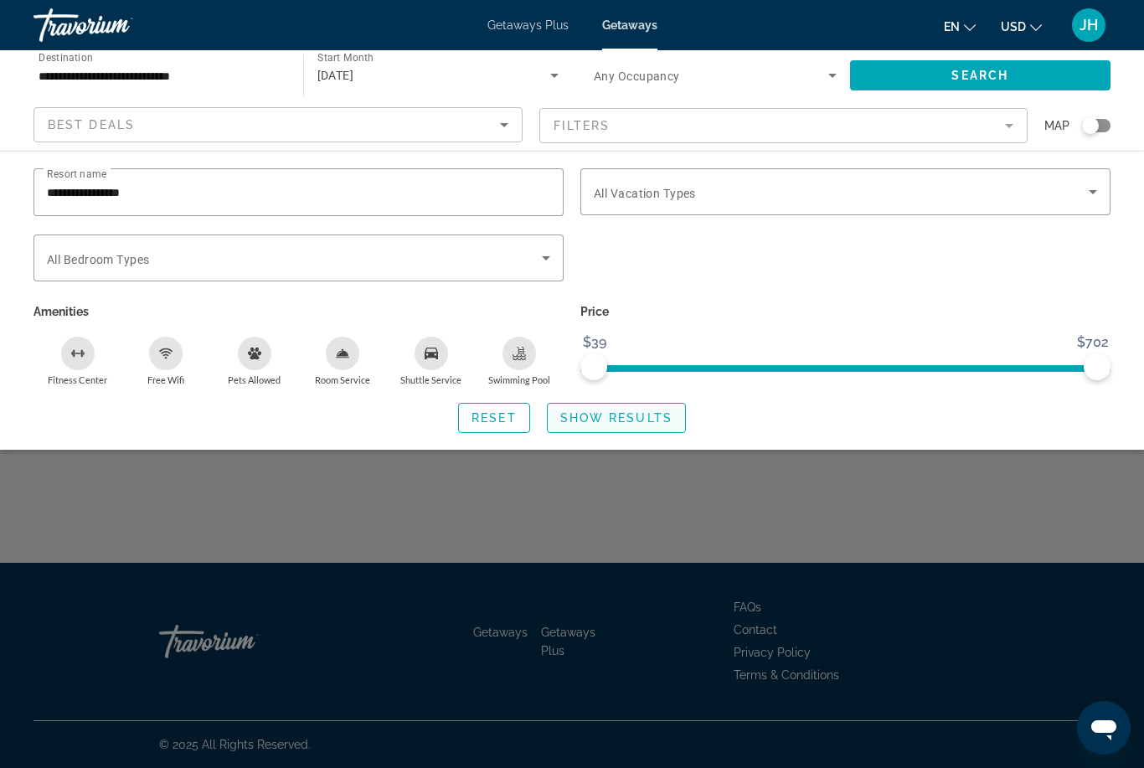
click at [638, 421] on span "Show Results" at bounding box center [616, 417] width 112 height 13
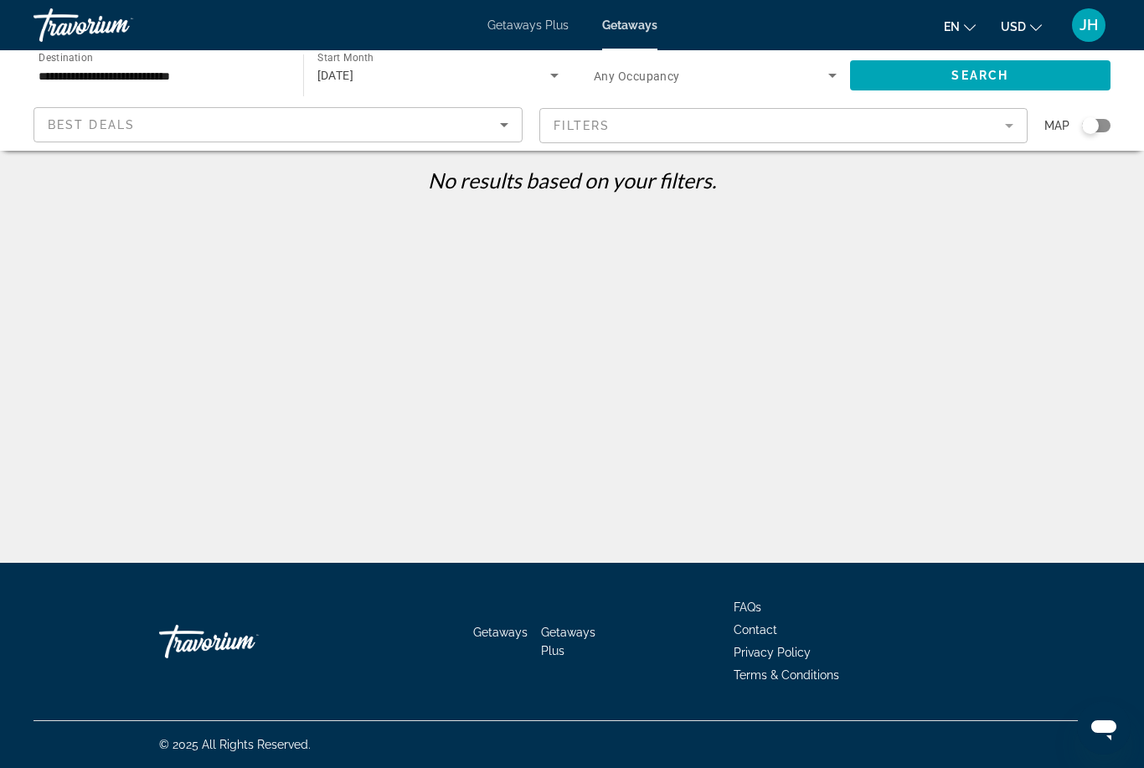
click at [1097, 184] on p "No results based on your filters." at bounding box center [572, 180] width 1094 height 25
click at [1091, 187] on p "No results based on your filters." at bounding box center [572, 180] width 1094 height 25
click at [1086, 191] on p "No results based on your filters." at bounding box center [572, 180] width 1094 height 25
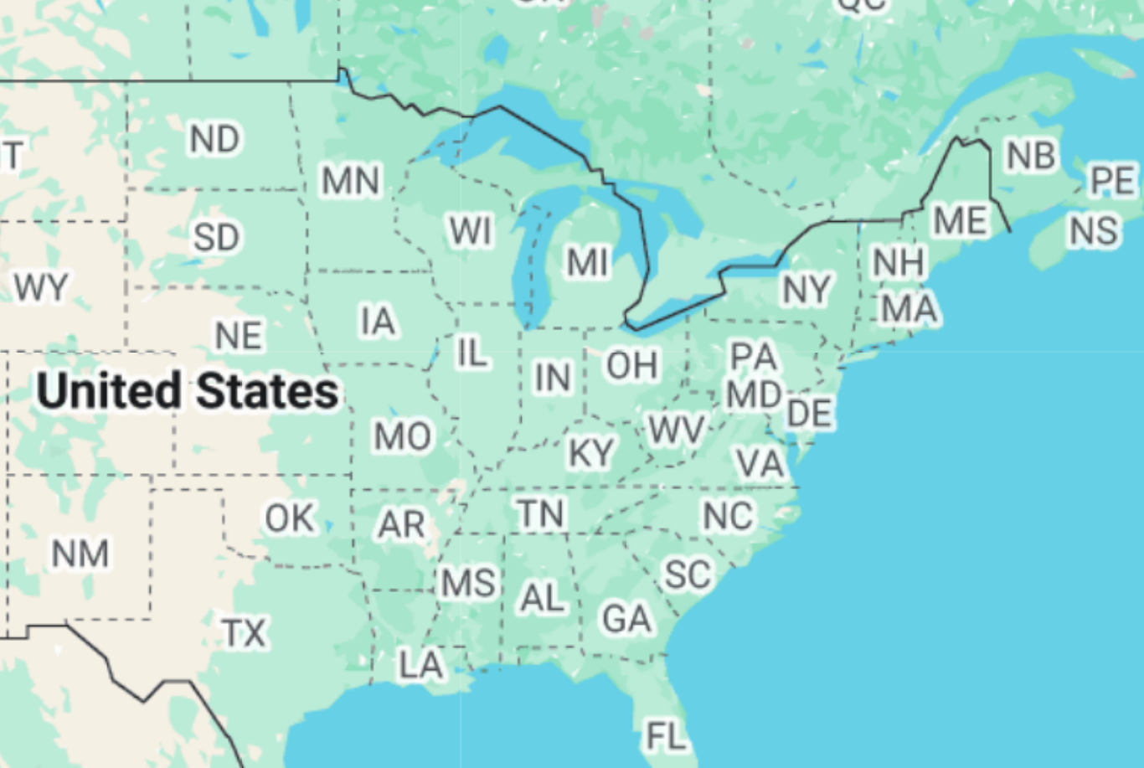
click at [148, 168] on div "Main content" at bounding box center [572, 419] width 1077 height 503
click at [150, 168] on div "Main content" at bounding box center [572, 419] width 1077 height 503
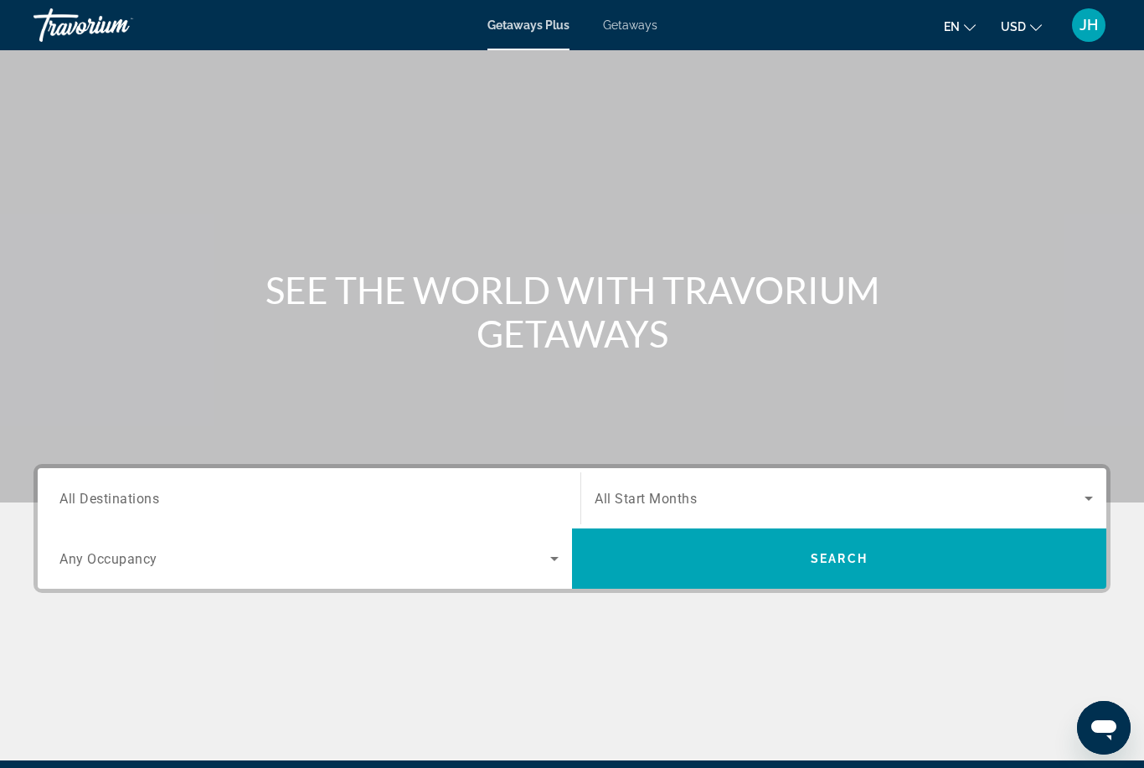
click at [1093, 35] on div "JH" at bounding box center [1089, 25] width 34 height 34
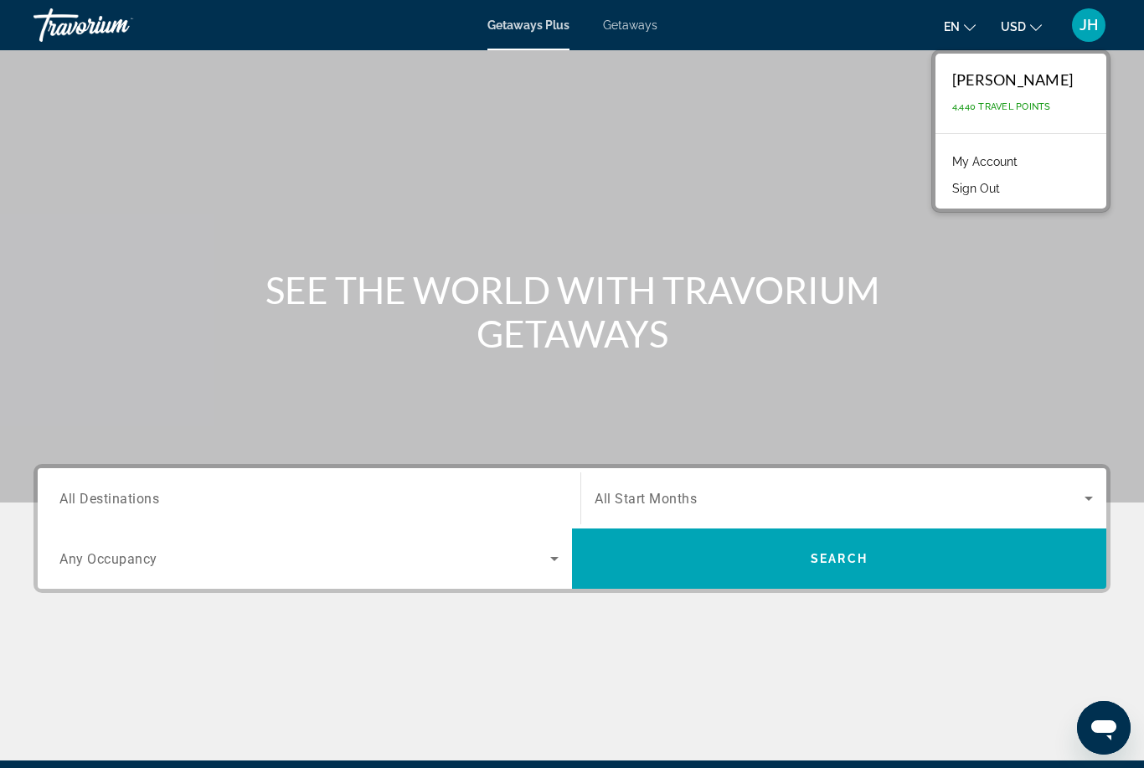
click at [996, 197] on button "Sign Out" at bounding box center [976, 189] width 65 height 22
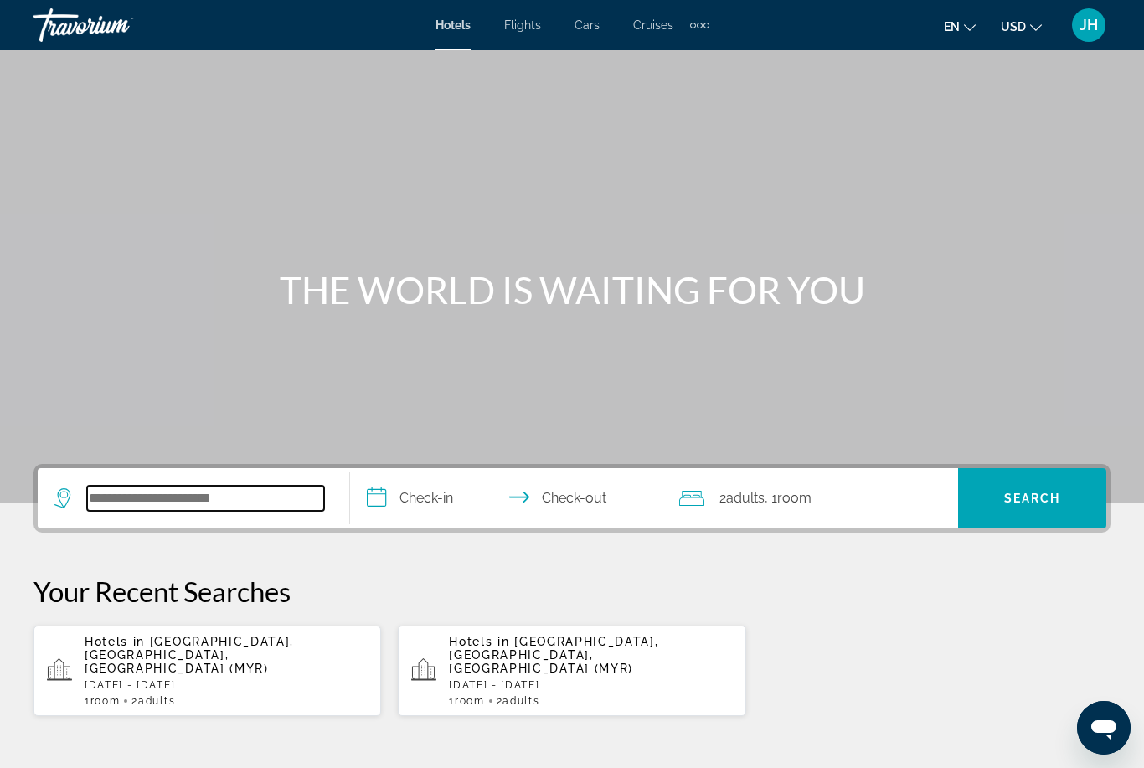
click at [244, 510] on input "Search widget" at bounding box center [205, 498] width 237 height 25
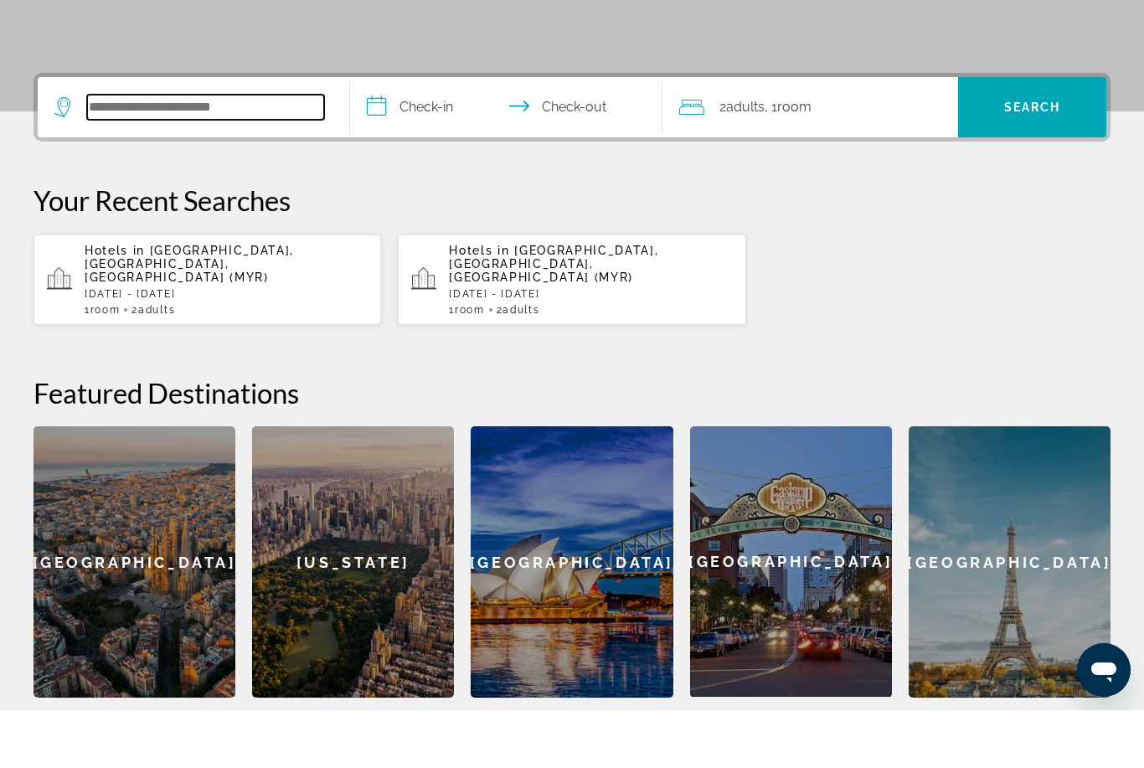
scroll to position [352, 0]
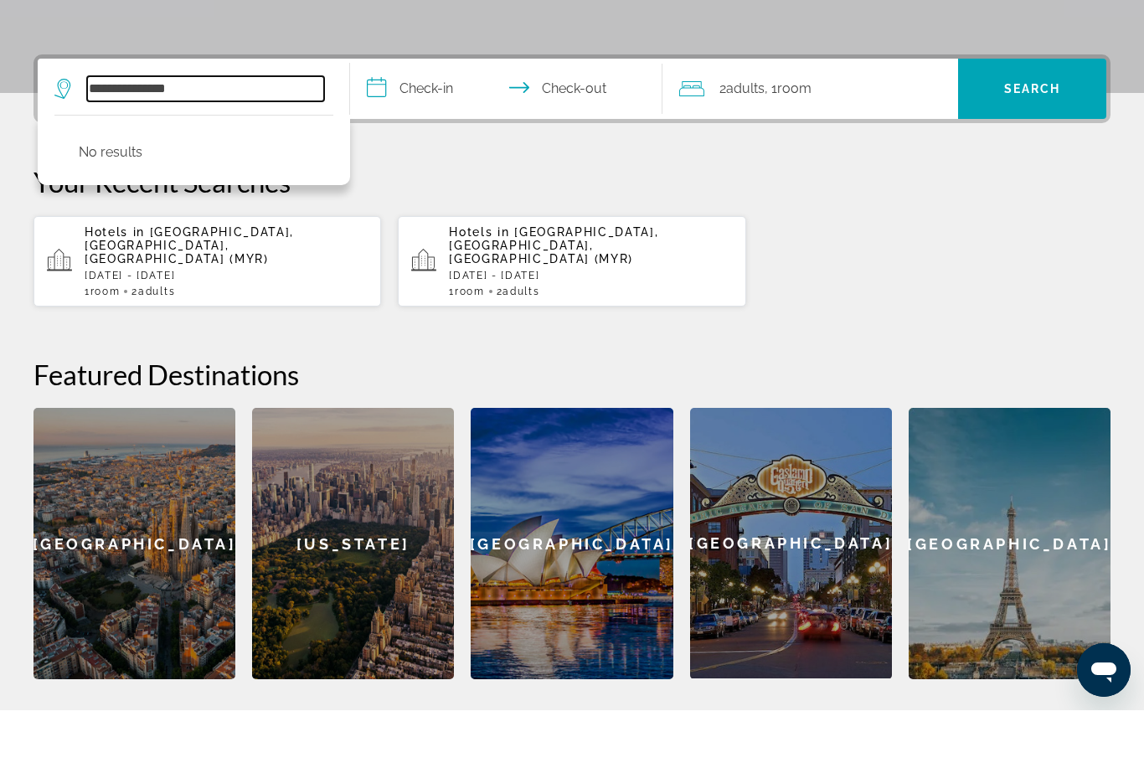
type input "**********"
click at [447, 116] on input "**********" at bounding box center [509, 148] width 319 height 65
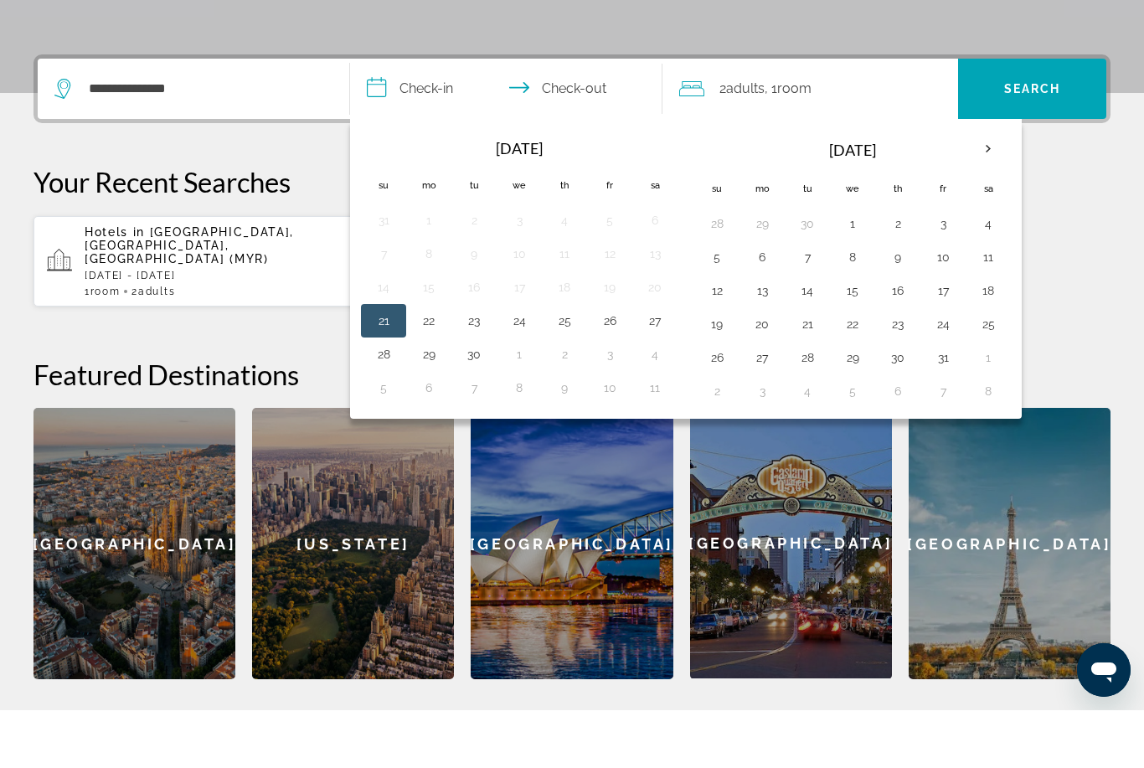
scroll to position [410, 0]
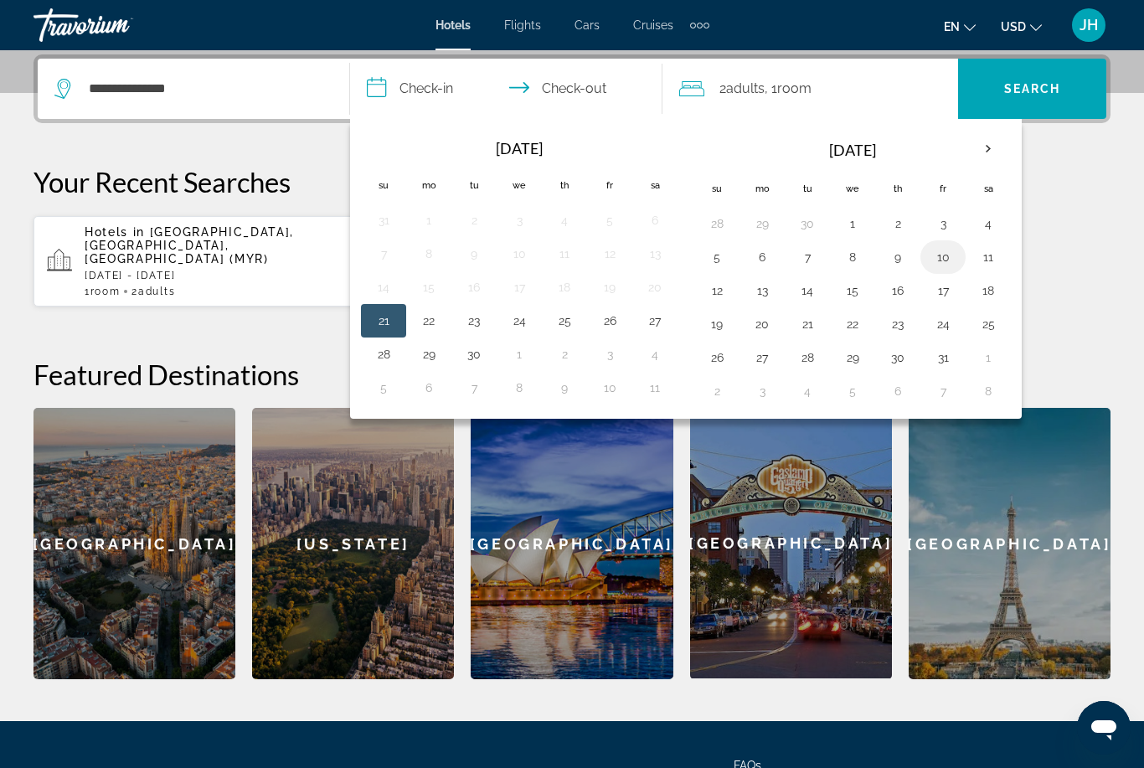
click at [937, 257] on button "10" at bounding box center [943, 256] width 27 height 23
click at [710, 298] on button "12" at bounding box center [717, 290] width 27 height 23
type input "**********"
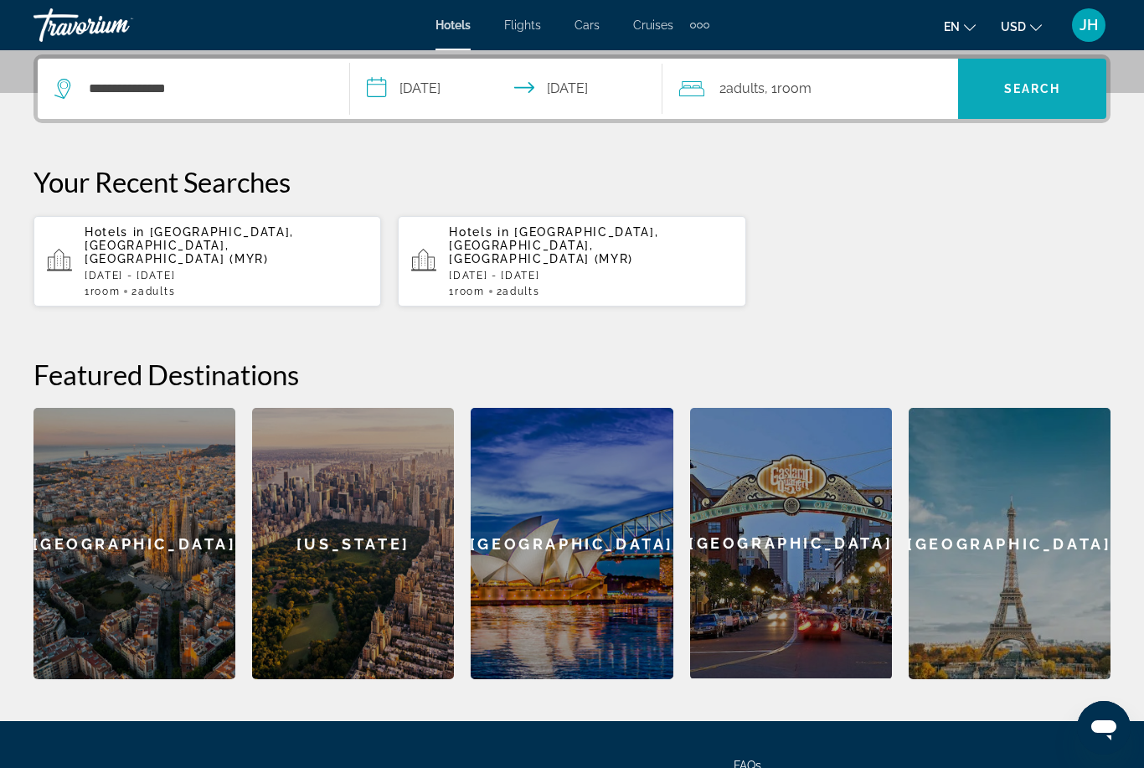
click at [1040, 99] on span "Search widget" at bounding box center [1032, 89] width 148 height 40
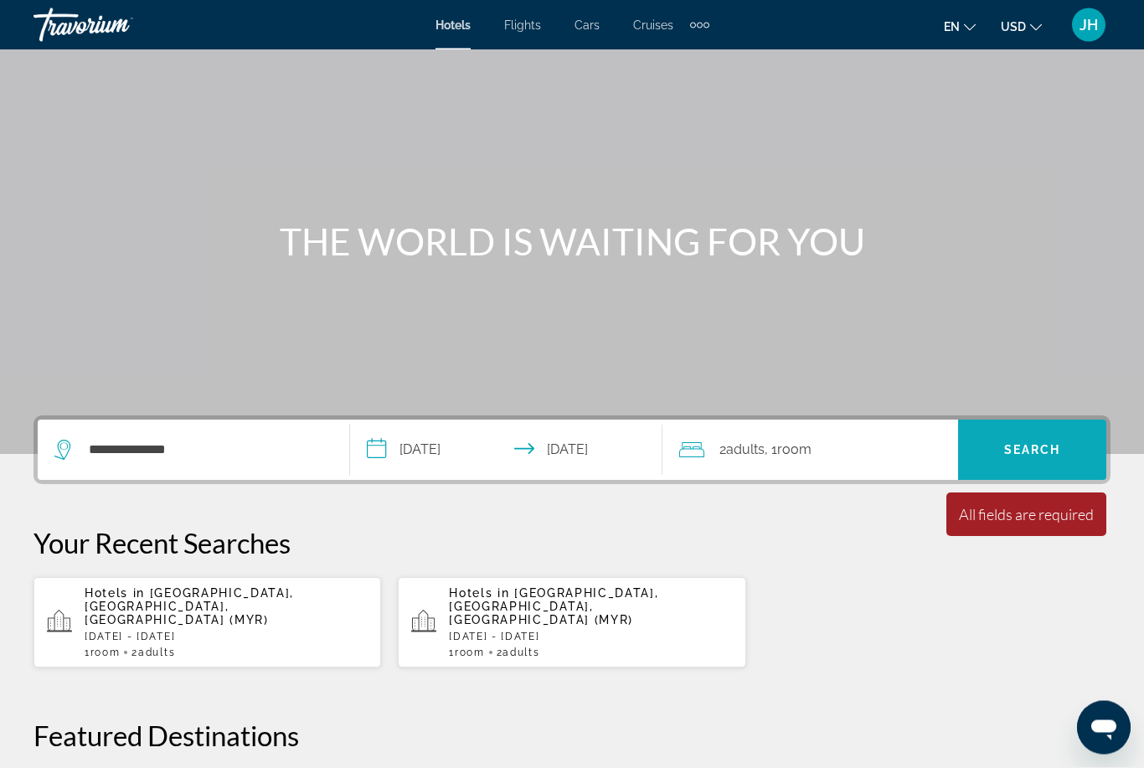
scroll to position [72, 0]
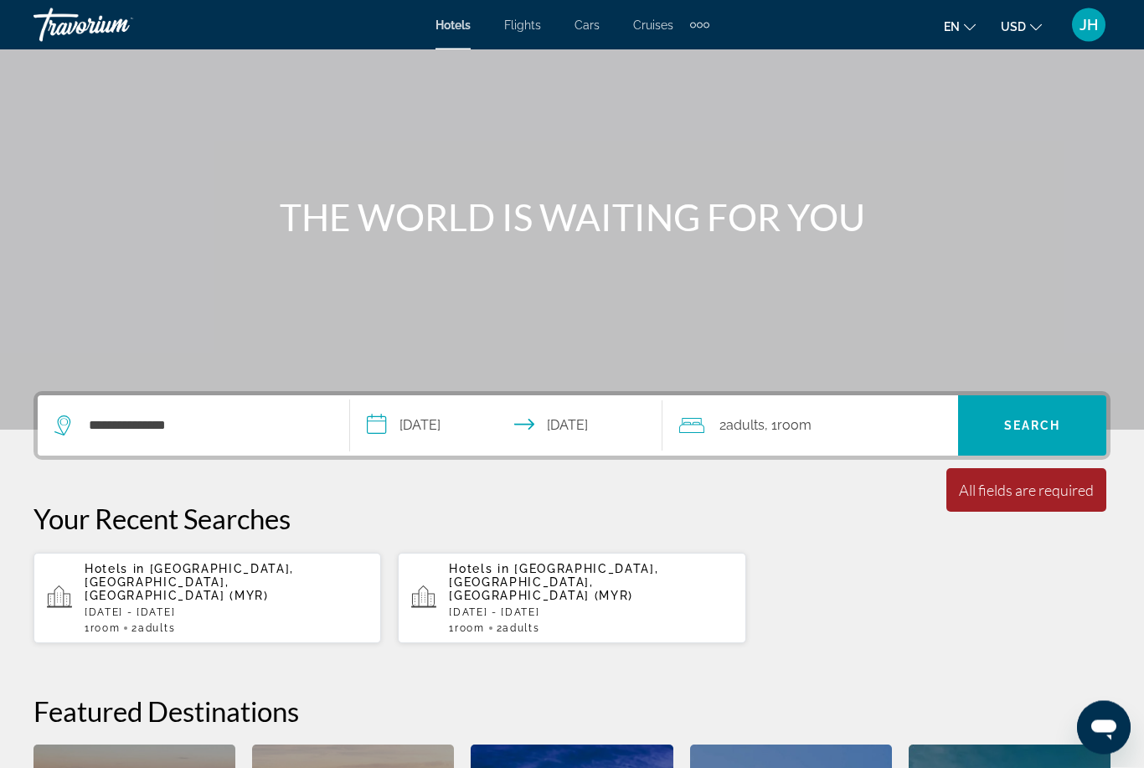
click at [279, 586] on p "Hotels in Myrtle Beach, SC, United States (MYR)" at bounding box center [226, 583] width 283 height 40
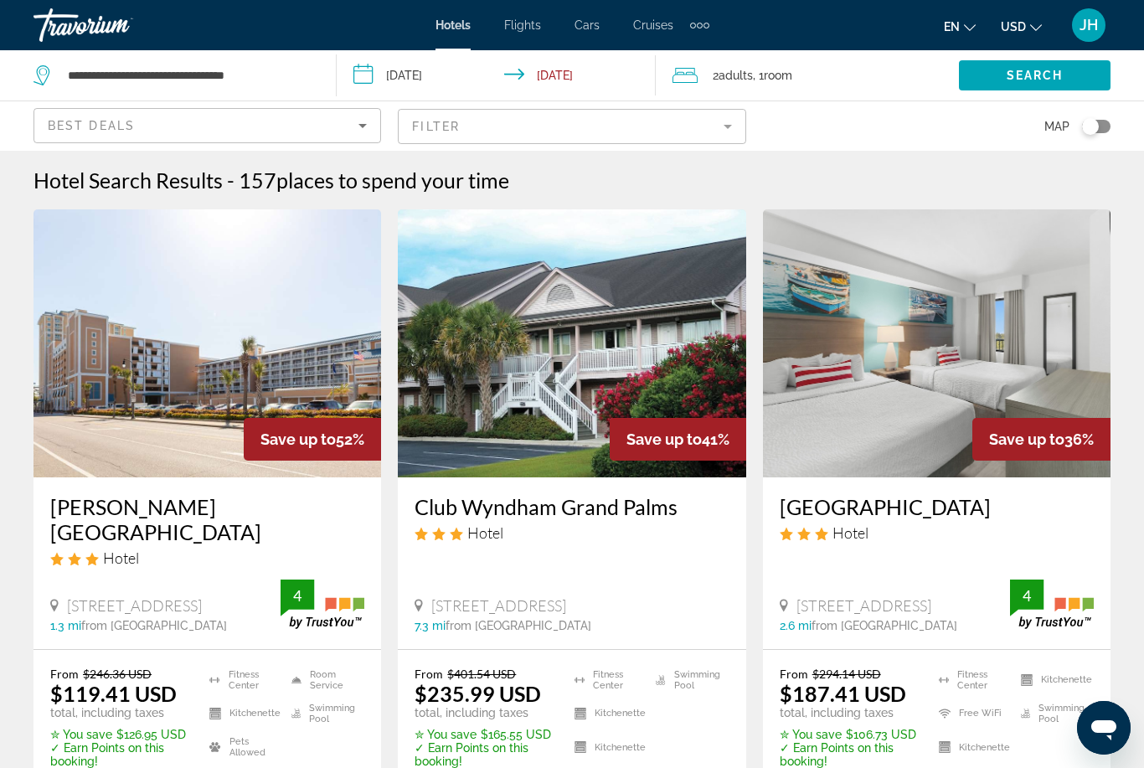
click at [263, 339] on img "Main content" at bounding box center [208, 343] width 348 height 268
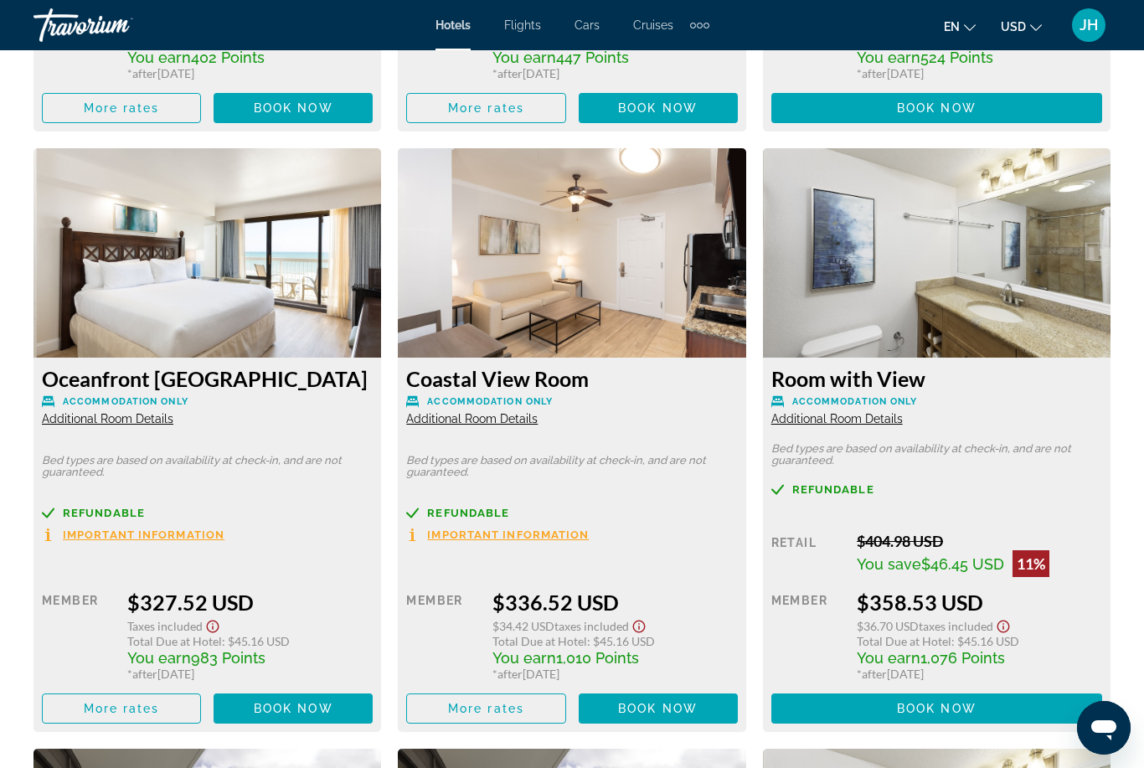
scroll to position [3698, 0]
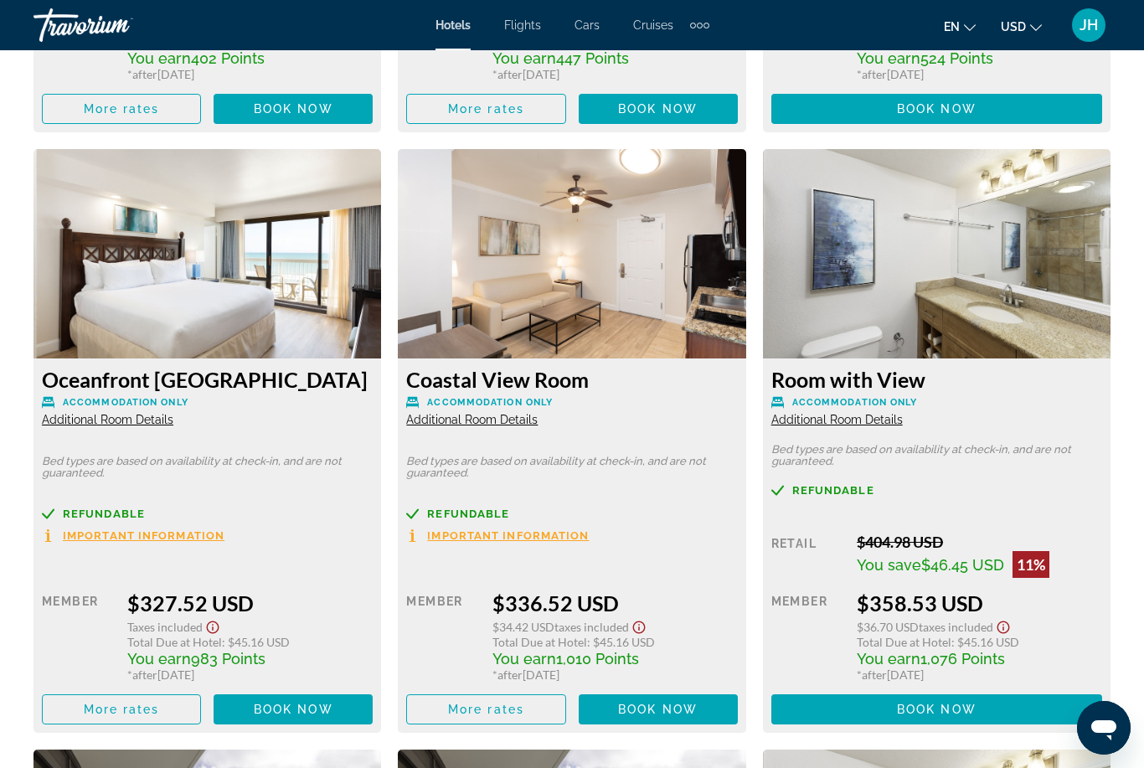
click at [266, 281] on img "Main content" at bounding box center [208, 253] width 348 height 209
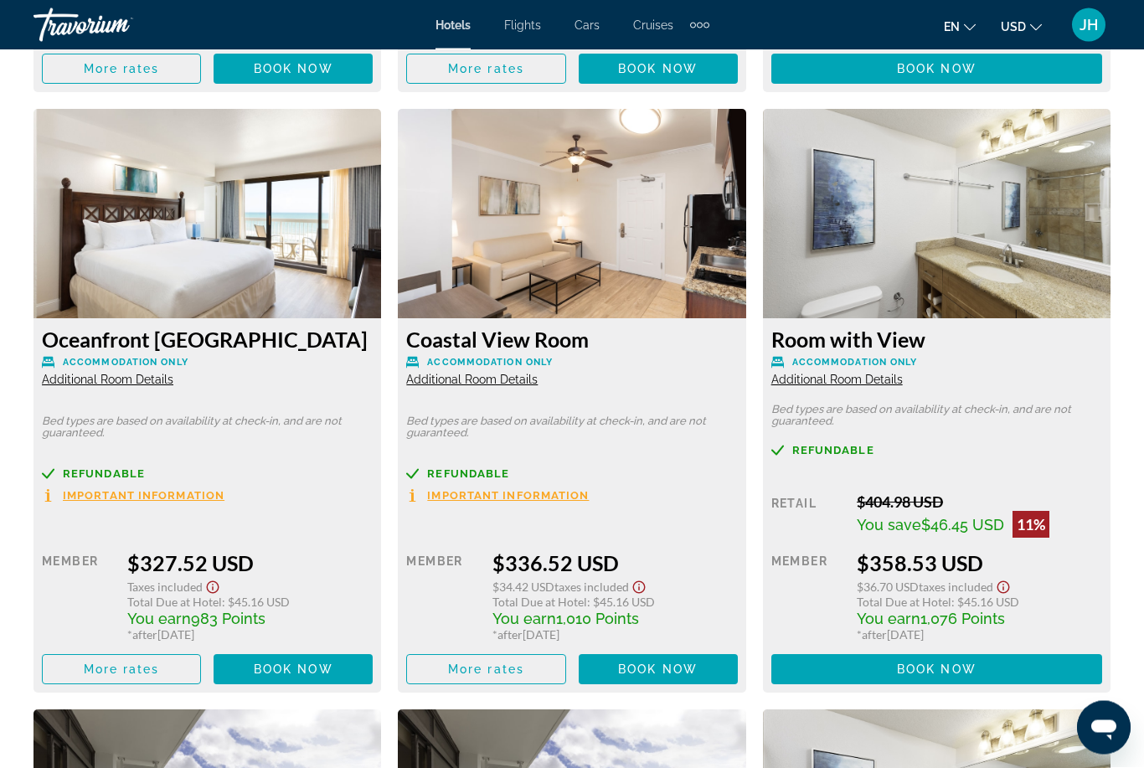
scroll to position [3739, 0]
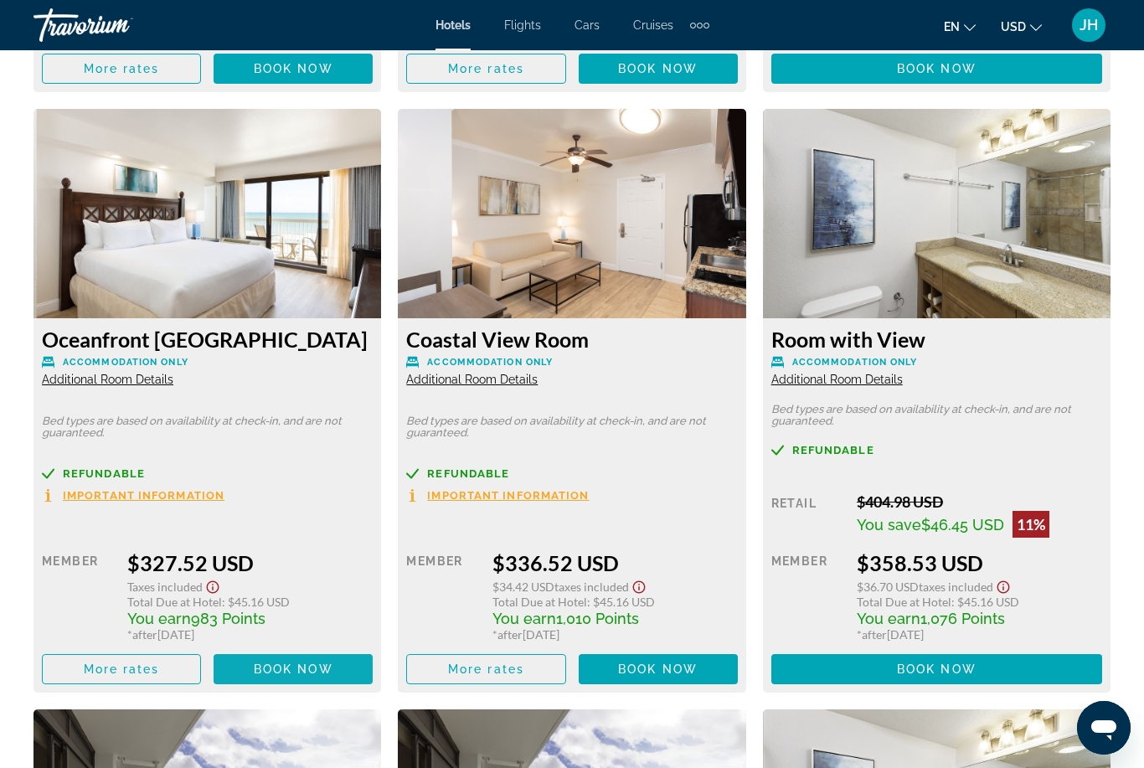
click at [279, 669] on span "Book now" at bounding box center [294, 669] width 80 height 13
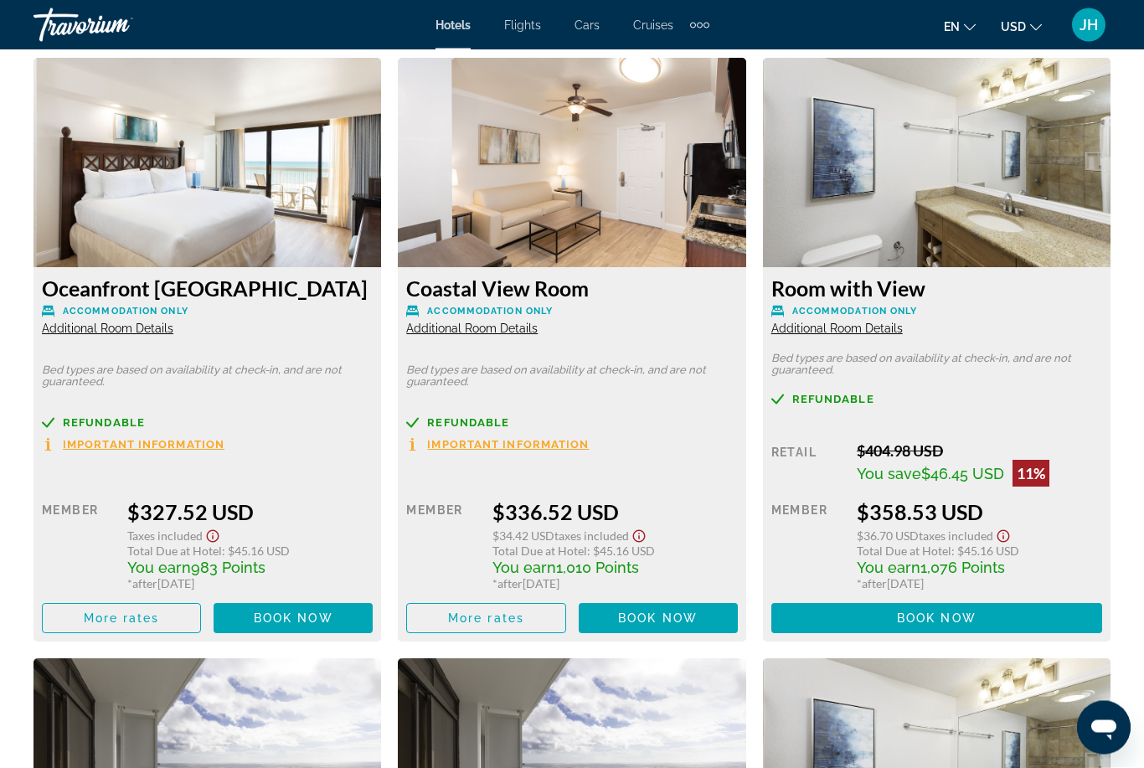
scroll to position [3790, 0]
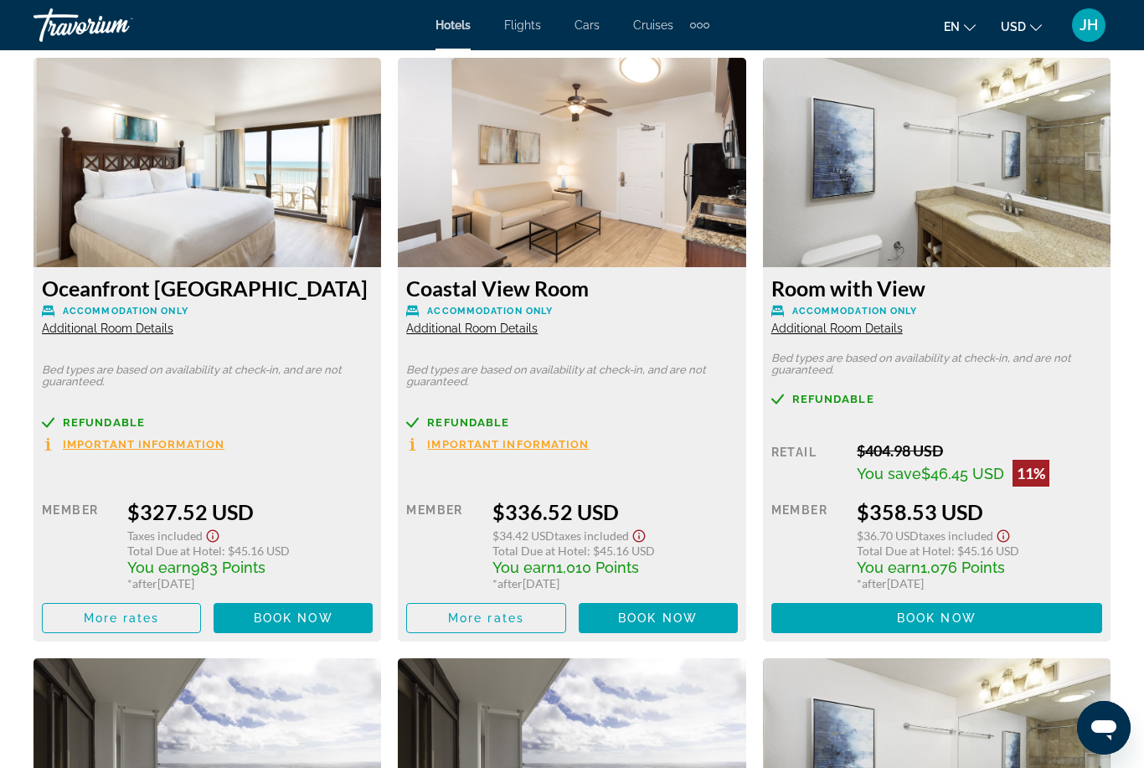
click at [124, 326] on span "Additional Room Details" at bounding box center [108, 328] width 132 height 13
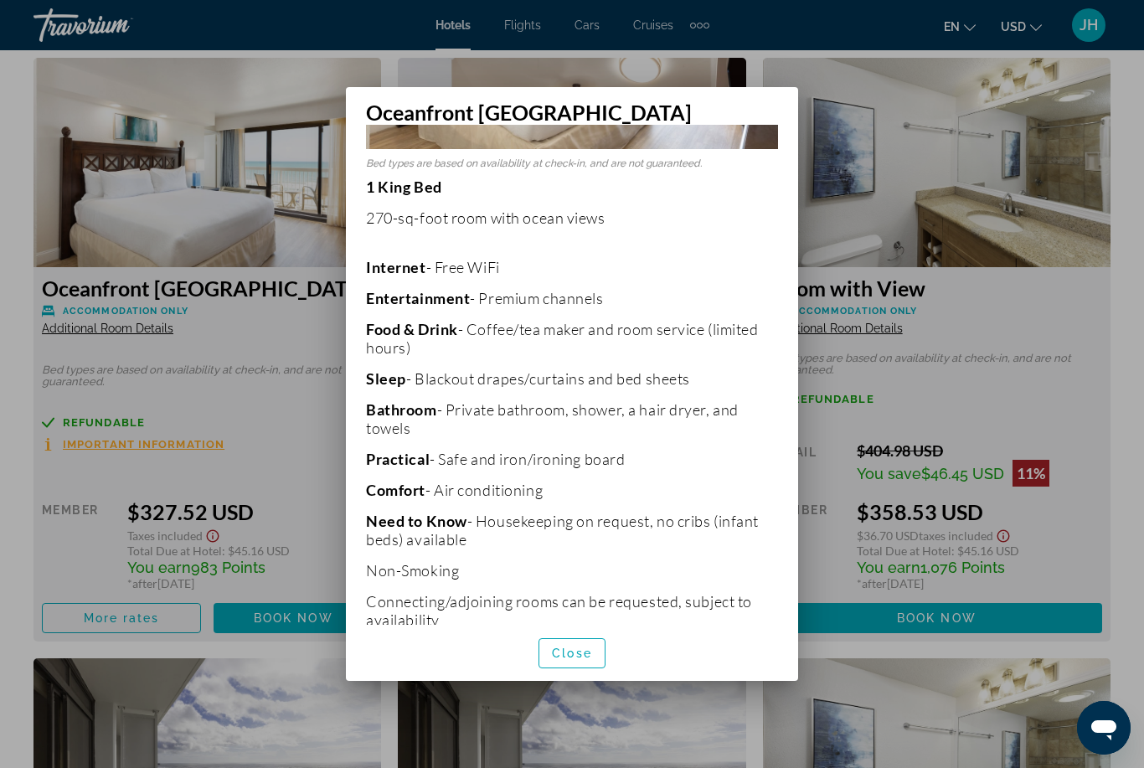
scroll to position [275, 0]
click at [590, 658] on span "button" at bounding box center [571, 653] width 65 height 40
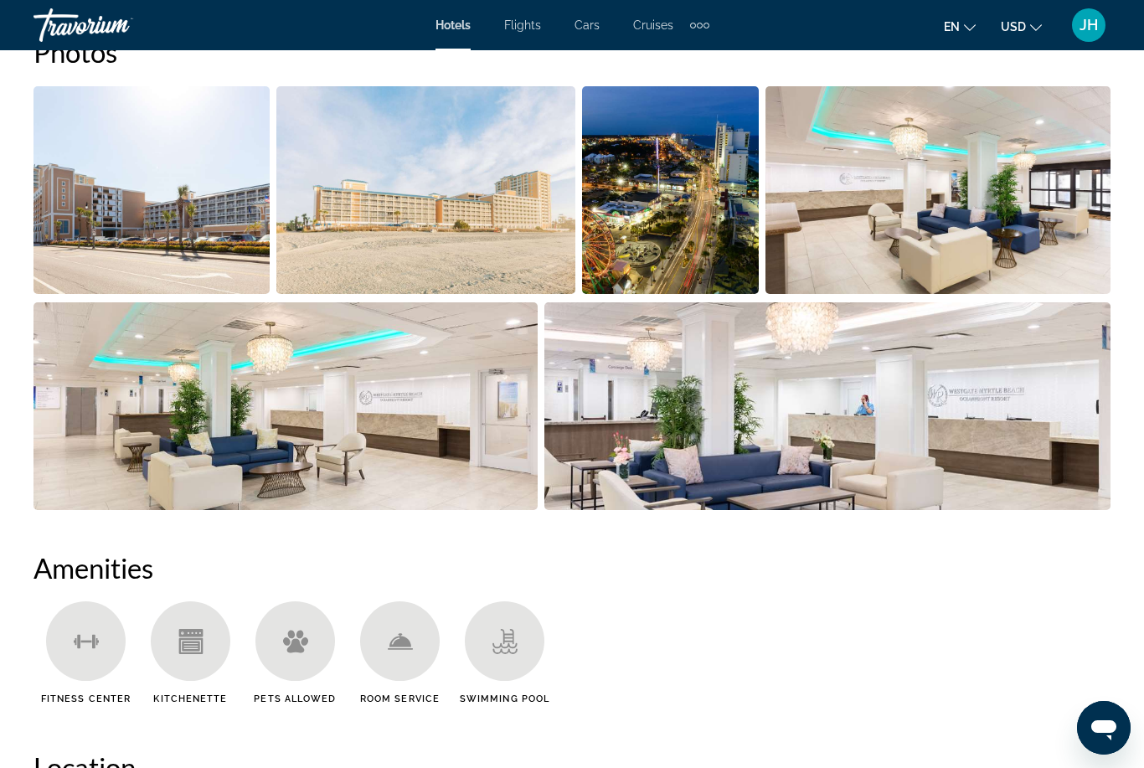
scroll to position [1123, 0]
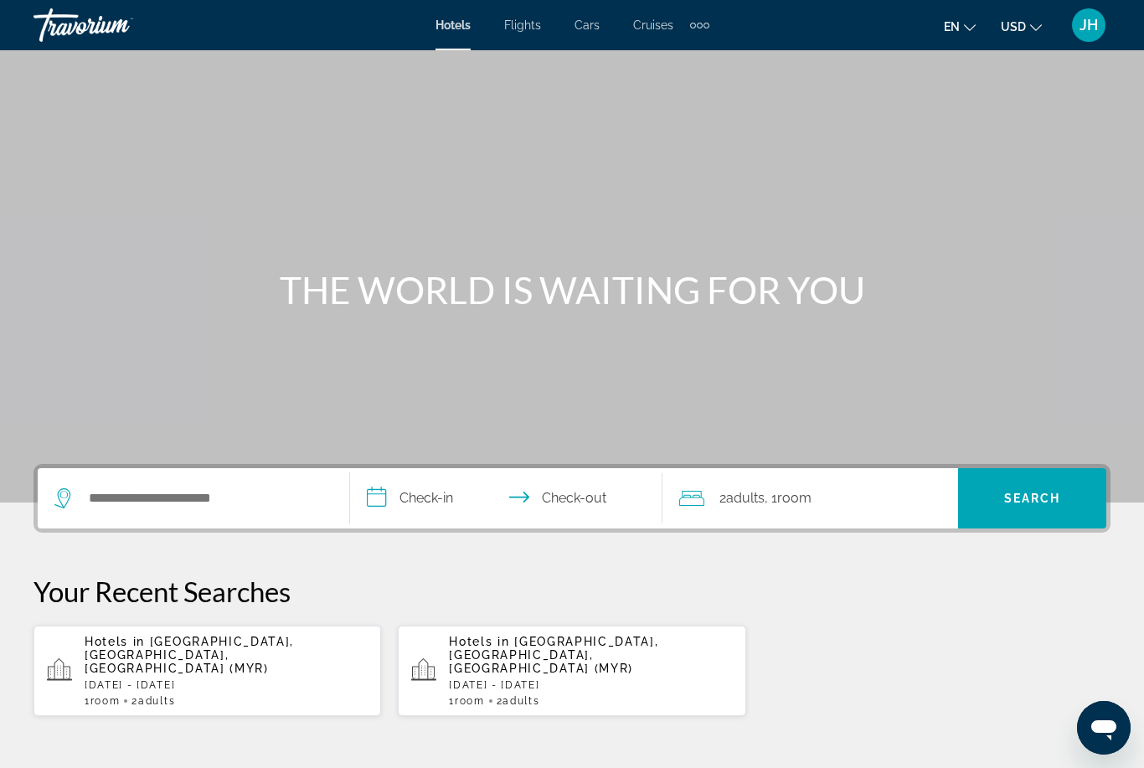
click at [250, 664] on div "Hotels in [GEOGRAPHIC_DATA], [GEOGRAPHIC_DATA], [GEOGRAPHIC_DATA] (MYR) [DATE] …" at bounding box center [226, 671] width 283 height 72
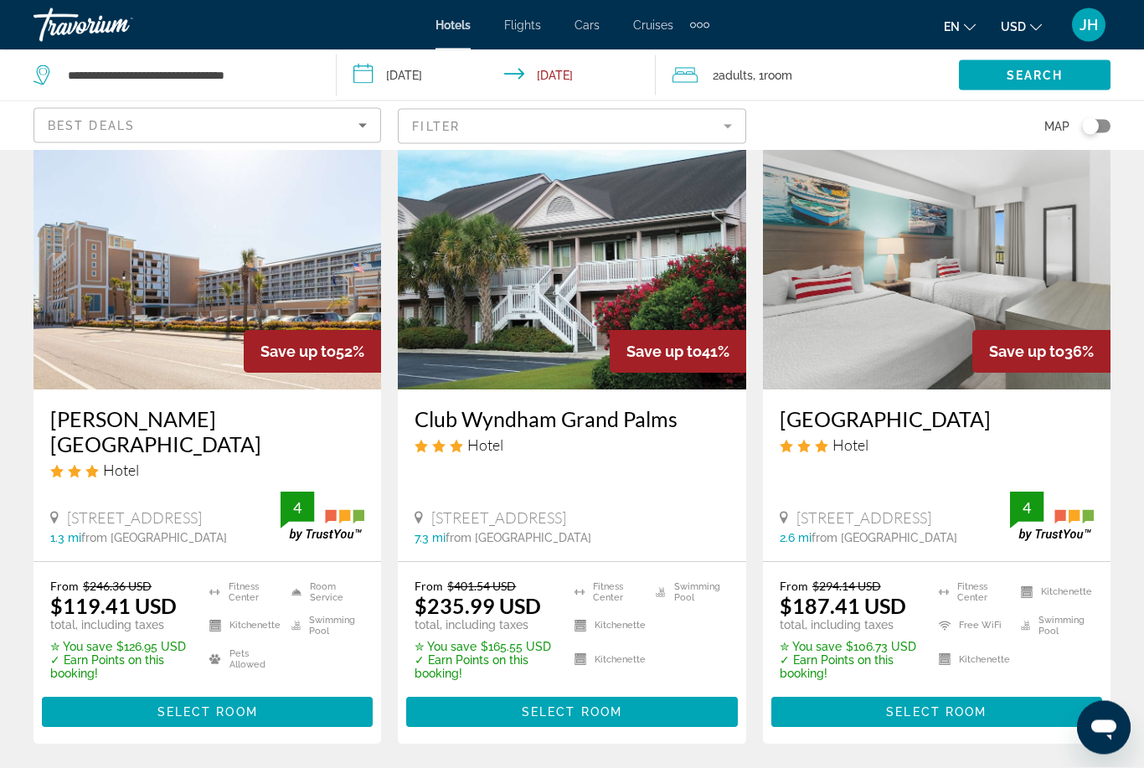
scroll to position [89, 0]
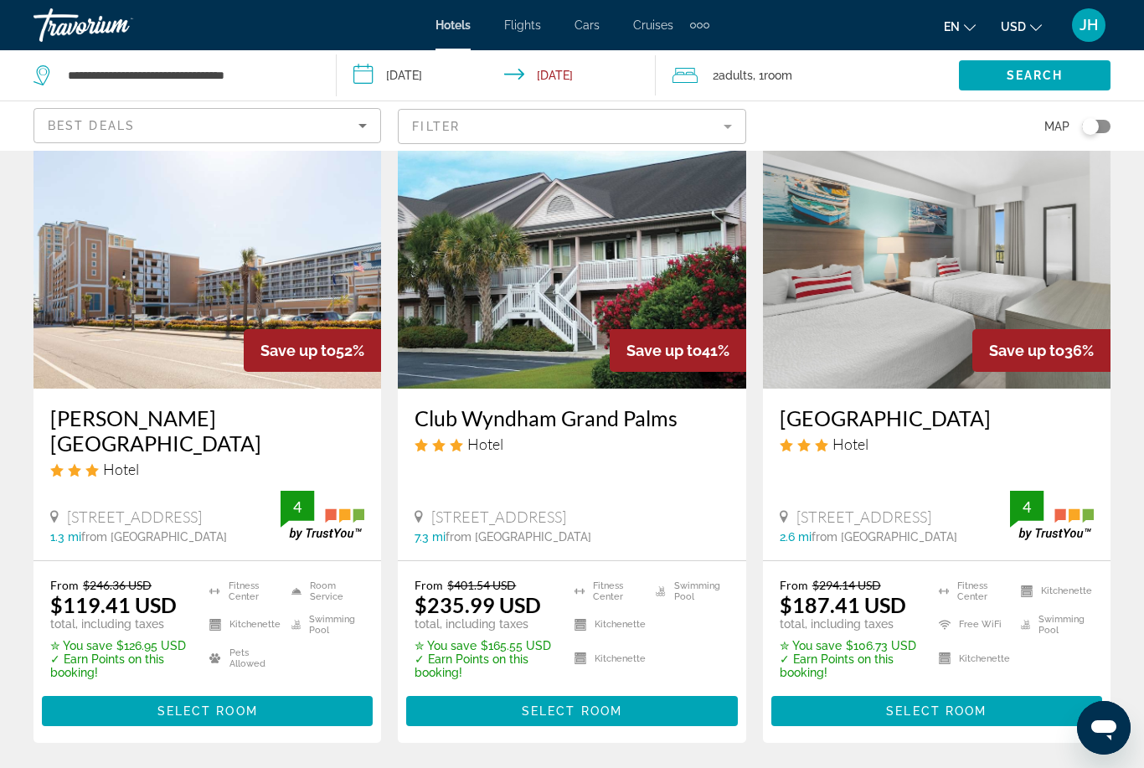
click at [969, 288] on img "Main content" at bounding box center [937, 255] width 348 height 268
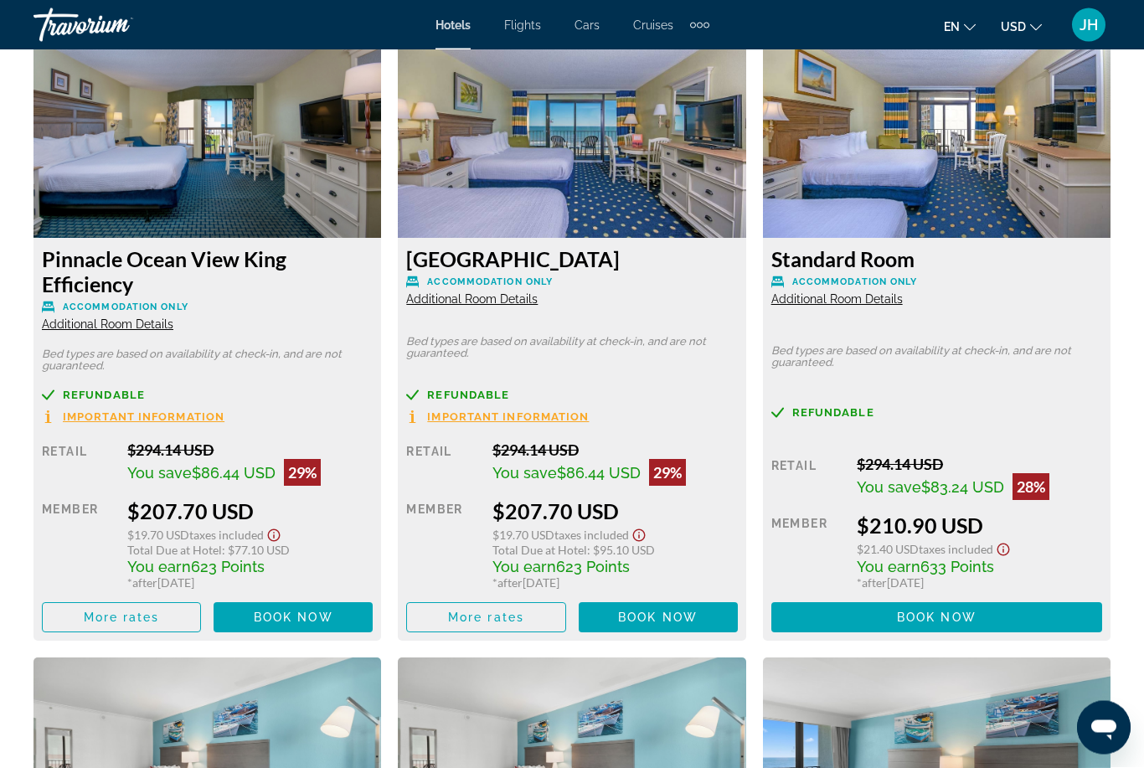
scroll to position [3236, 0]
